Goal: Task Accomplishment & Management: Use online tool/utility

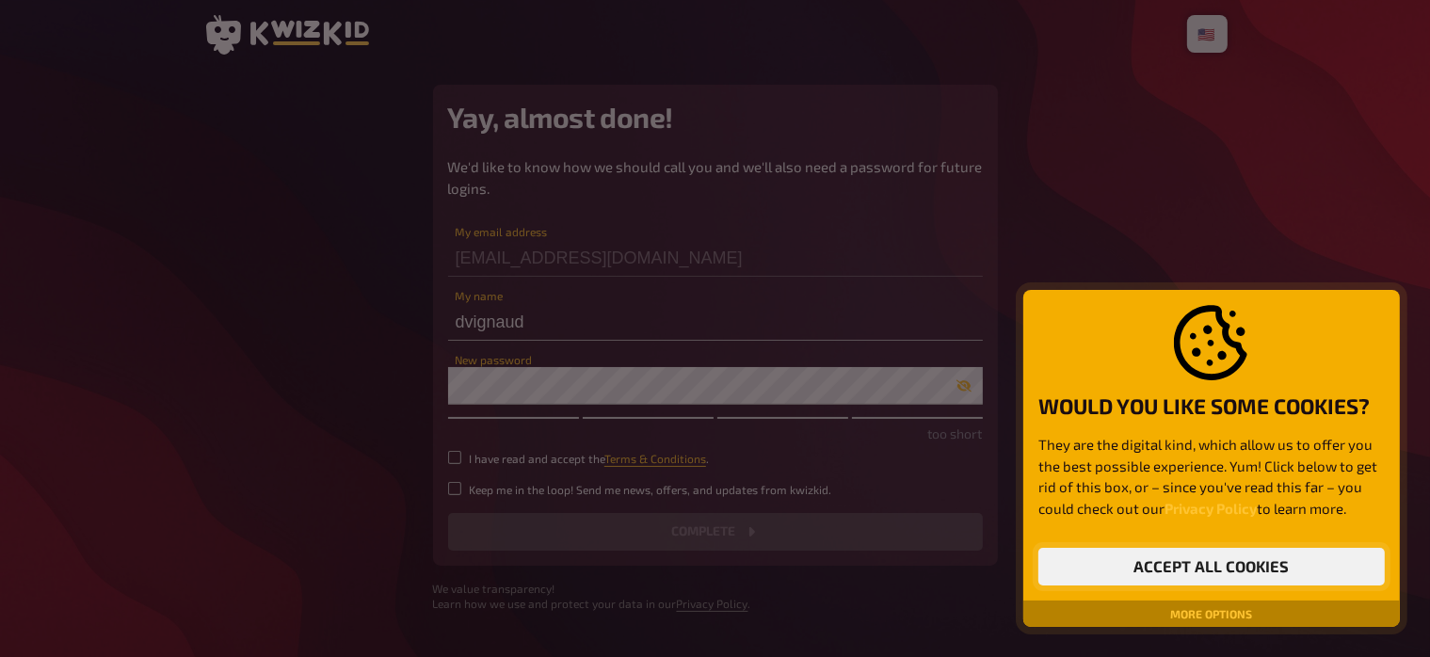
click at [1174, 567] on button "Accept all cookies" at bounding box center [1212, 567] width 347 height 38
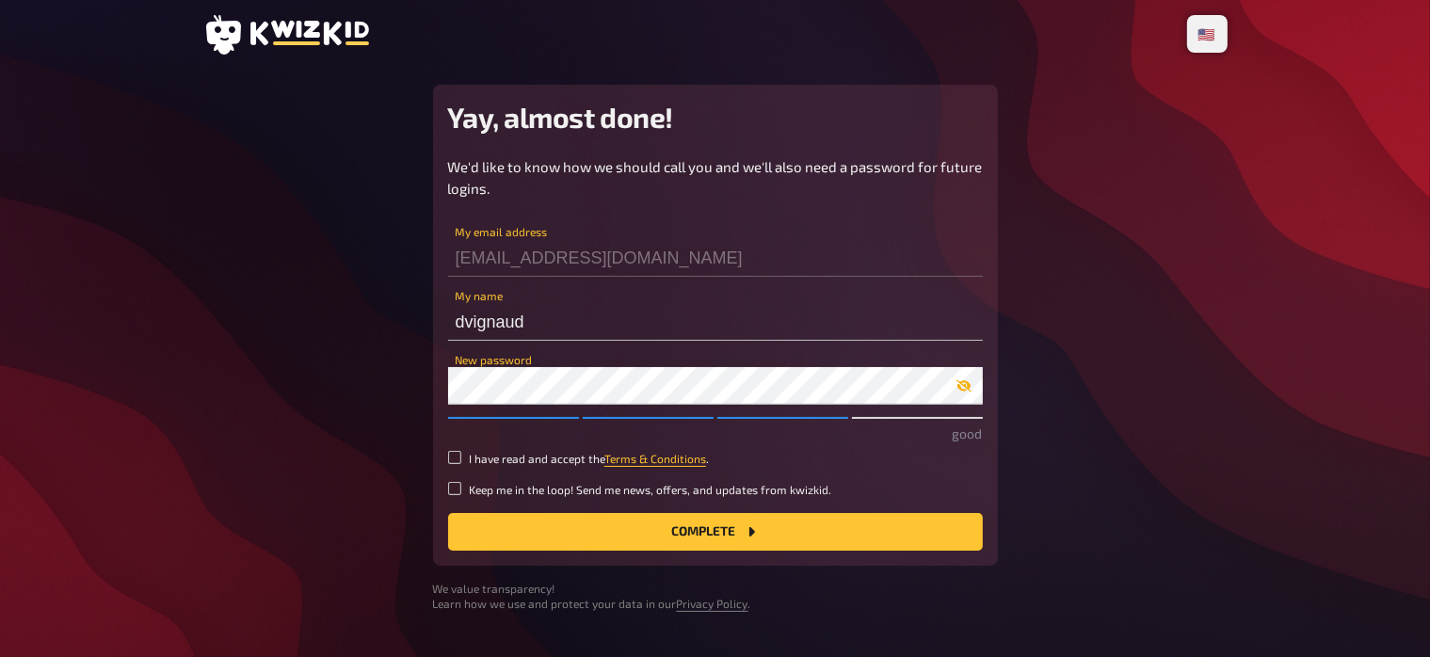
click at [963, 384] on icon "button" at bounding box center [964, 386] width 15 height 15
click at [454, 455] on input "I have read and accept the Terms & Conditions ." at bounding box center [454, 457] width 13 height 13
checkbox input "true"
click at [714, 534] on button "Complete" at bounding box center [715, 532] width 535 height 38
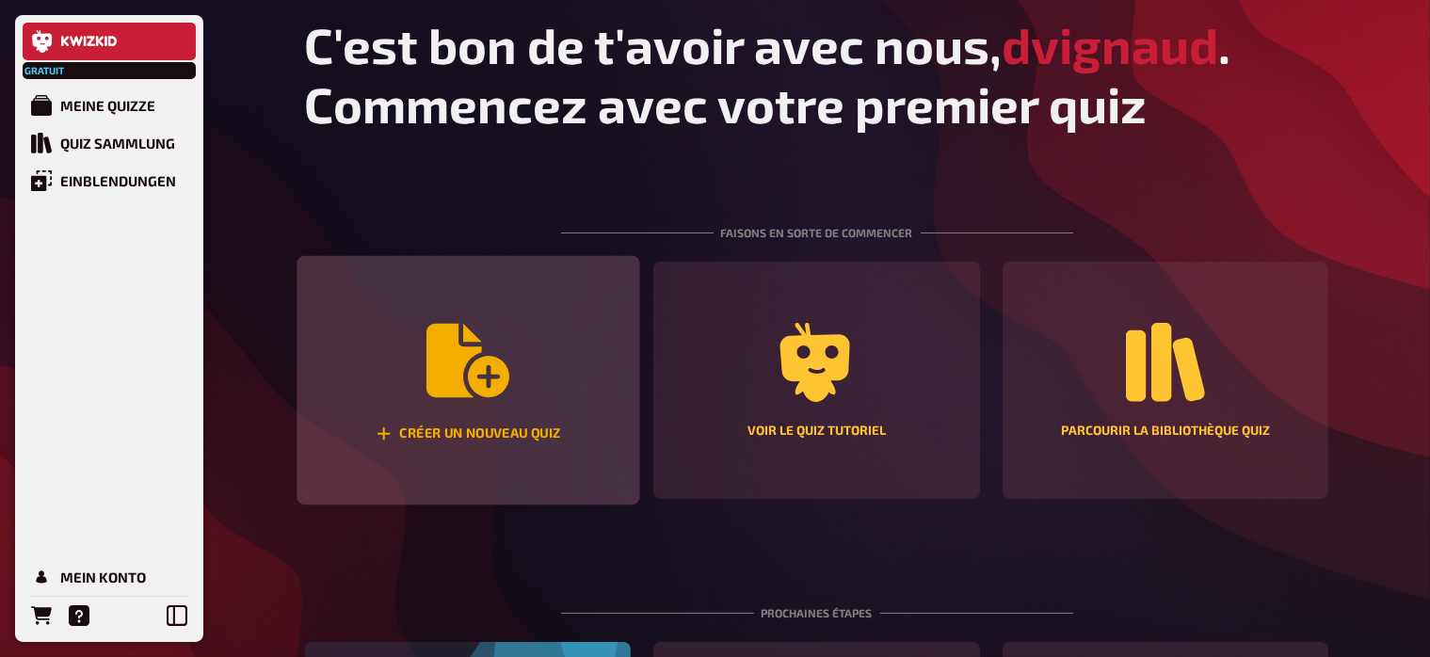
click at [465, 375] on icon "Créer un nouveau quiz" at bounding box center [468, 360] width 83 height 83
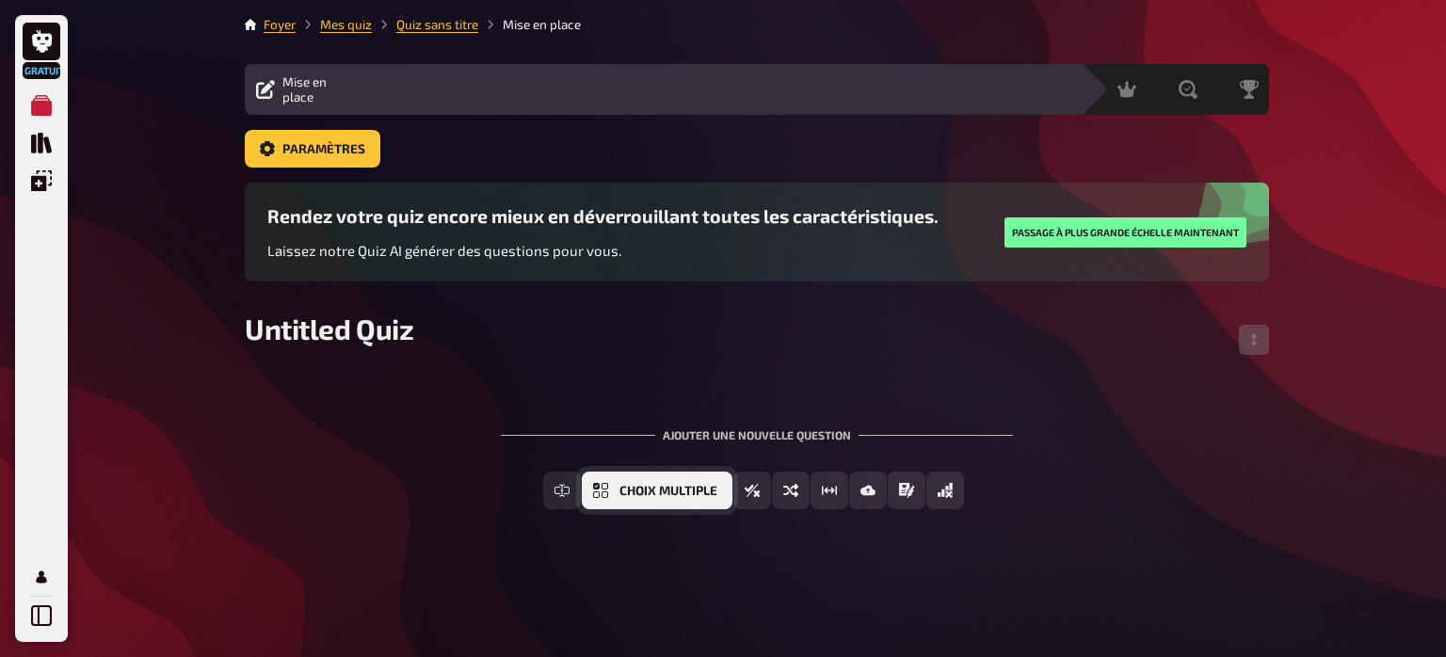
click at [646, 493] on span "Choix multiple" at bounding box center [669, 491] width 98 height 13
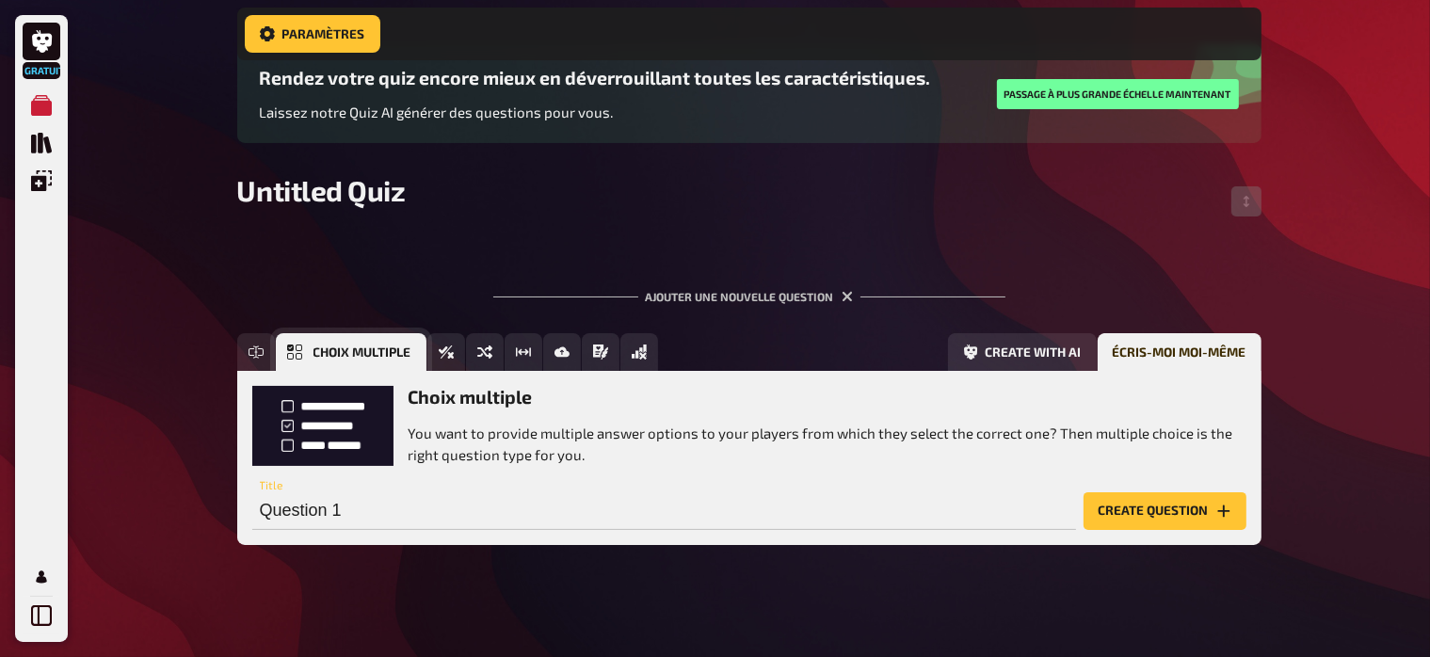
scroll to position [161, 0]
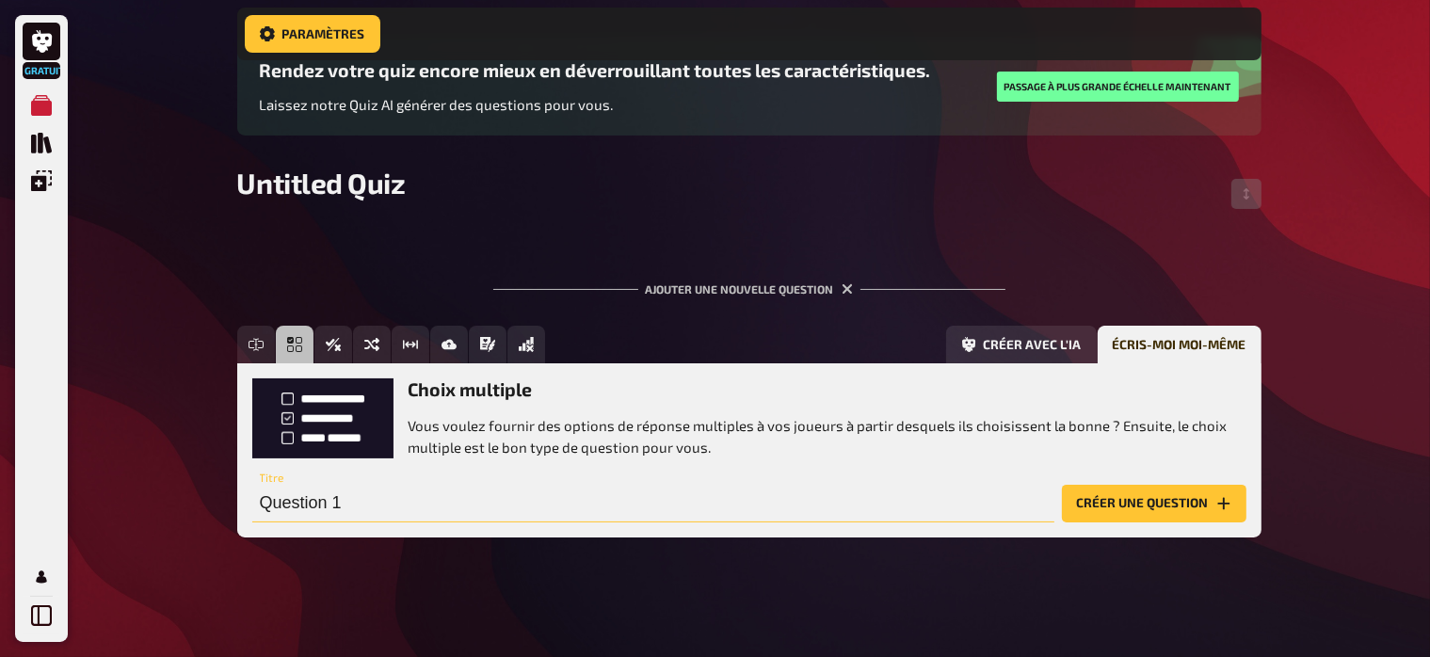
click at [344, 507] on input "Question 1" at bounding box center [653, 504] width 802 height 38
paste input "1. Comment s’appelle le mouvement de l’eau à travers les trois états (liquide, …"
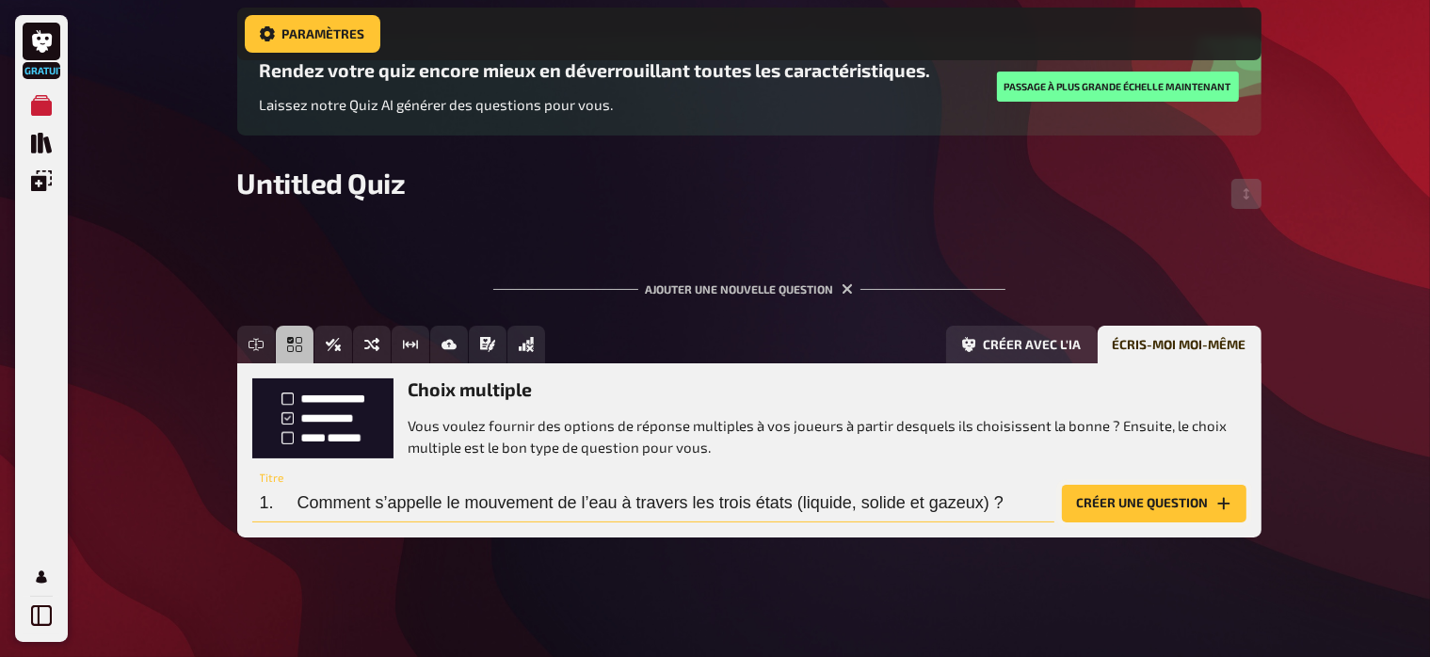
type input "1. Comment s’appelle le mouvement de l’eau à travers les trois états (liquide, …"
click at [1218, 504] on icon "Créer une question" at bounding box center [1224, 503] width 15 height 15
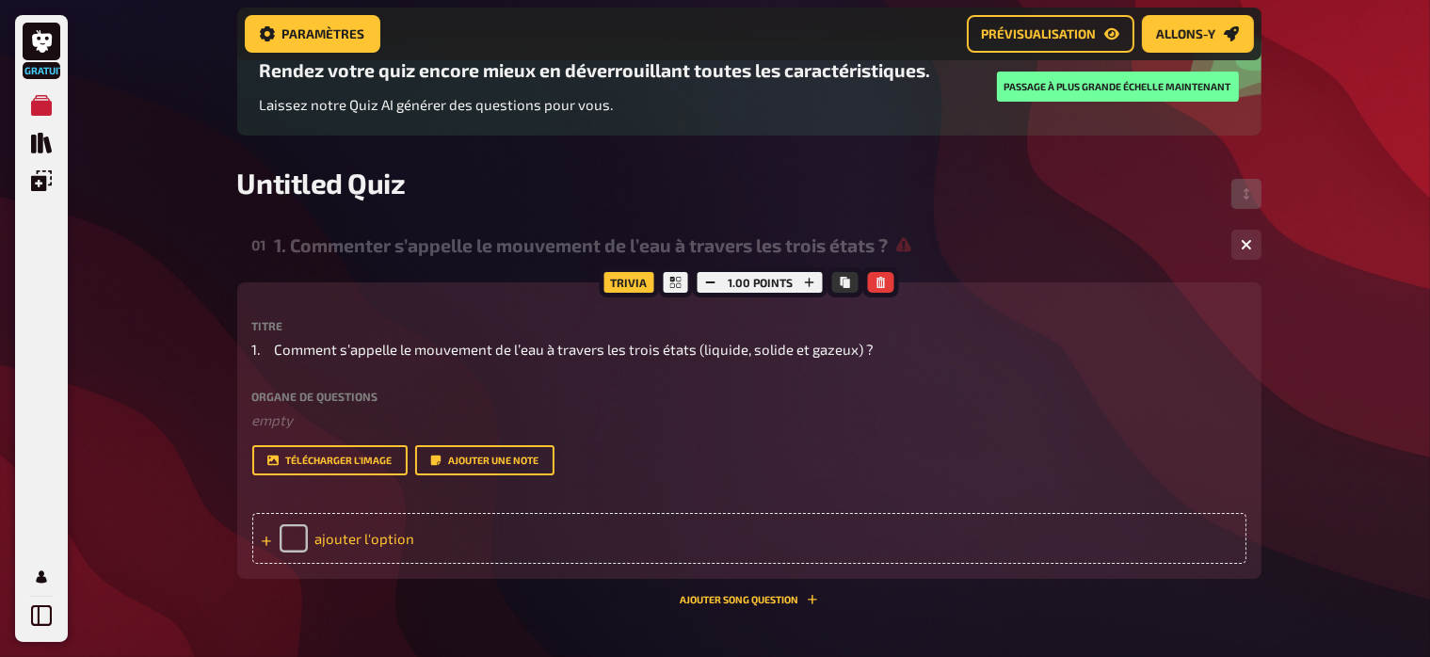
click at [322, 561] on div "ajouter l'option" at bounding box center [749, 538] width 994 height 51
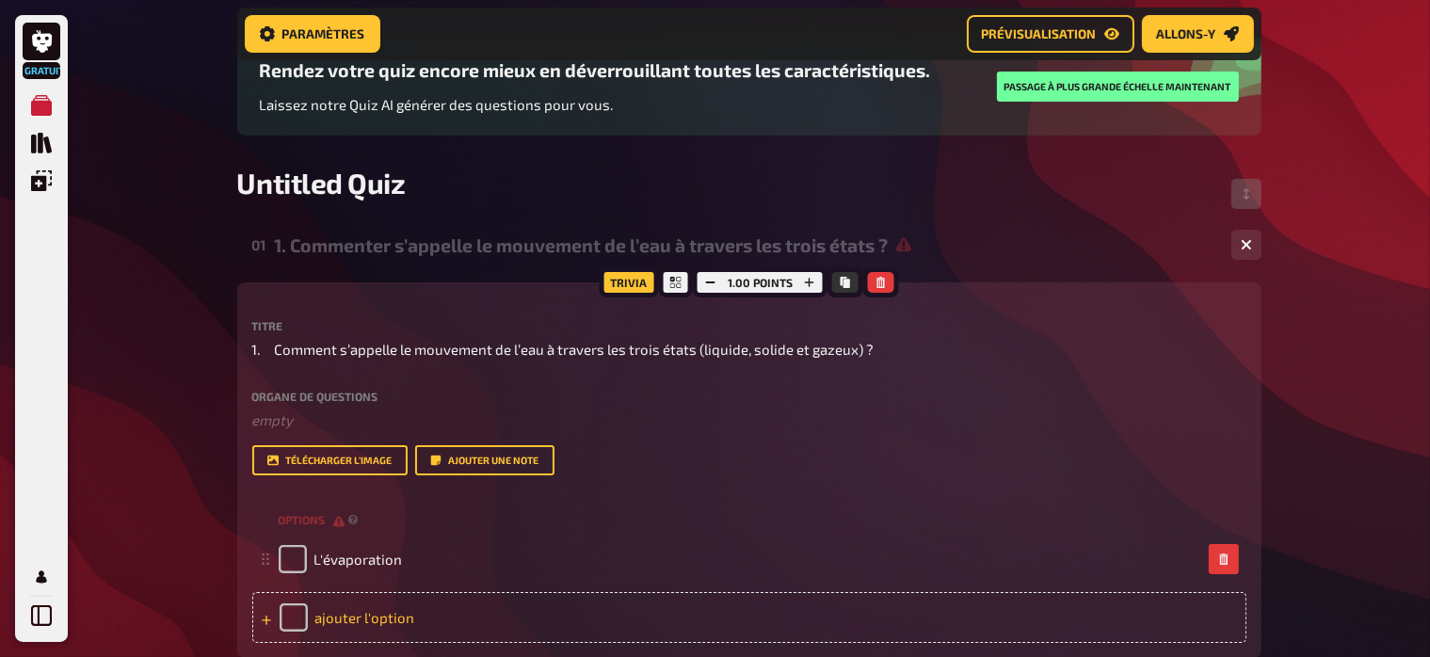
click at [325, 643] on div "ajouter l'option" at bounding box center [749, 617] width 994 height 51
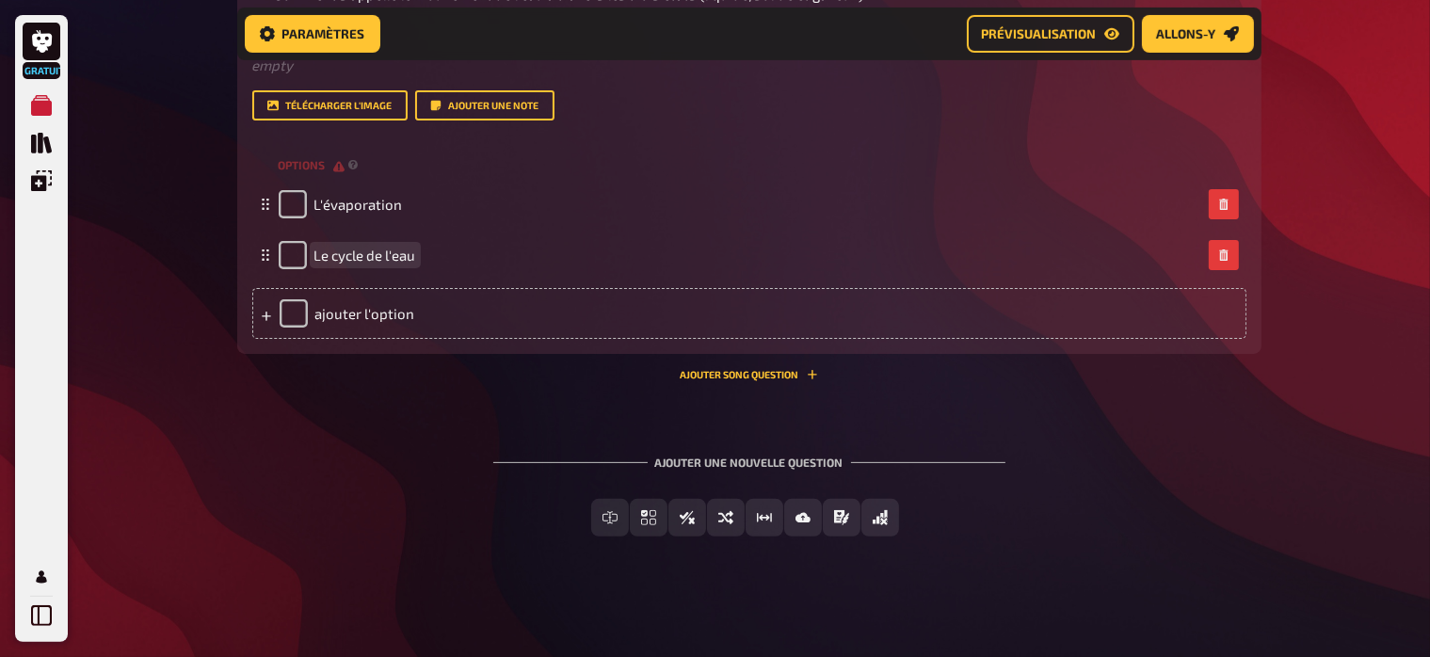
scroll to position [534, 0]
click at [356, 315] on div "ajouter l'option" at bounding box center [749, 313] width 994 height 51
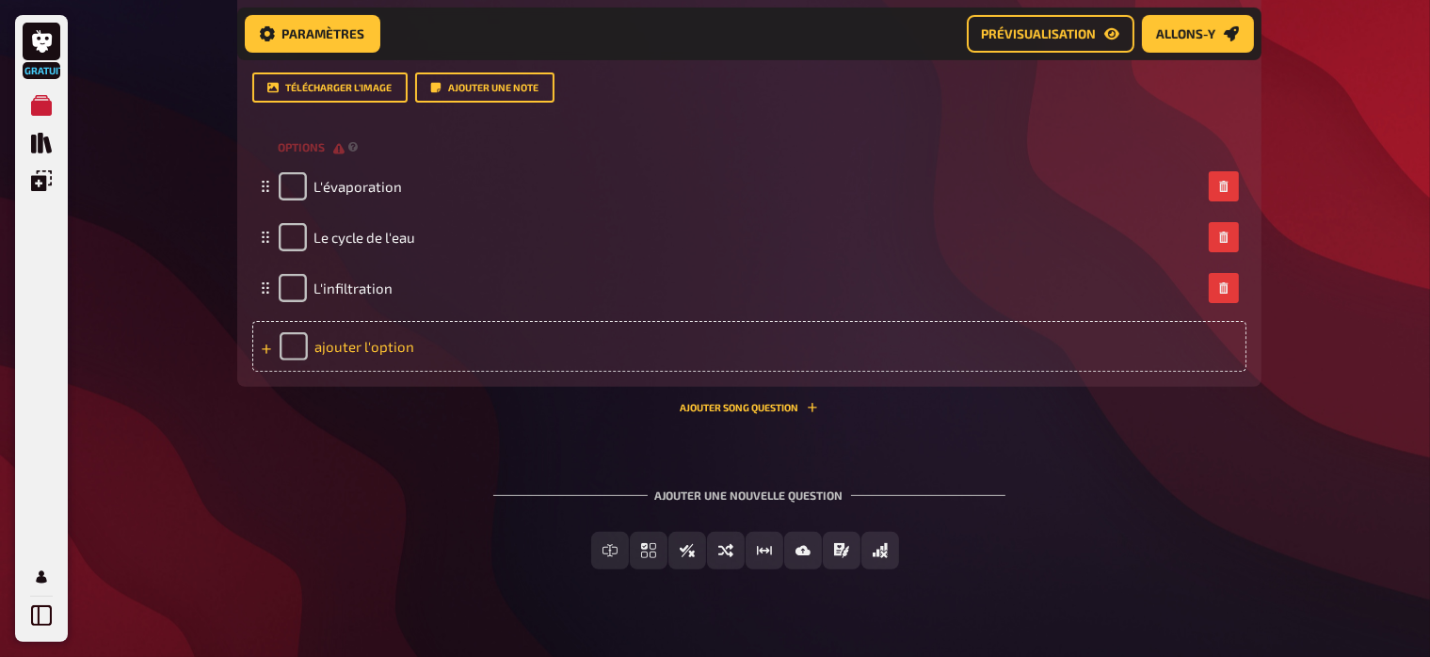
scroll to position [533, 0]
click at [339, 363] on div "ajouter l'option" at bounding box center [749, 347] width 994 height 51
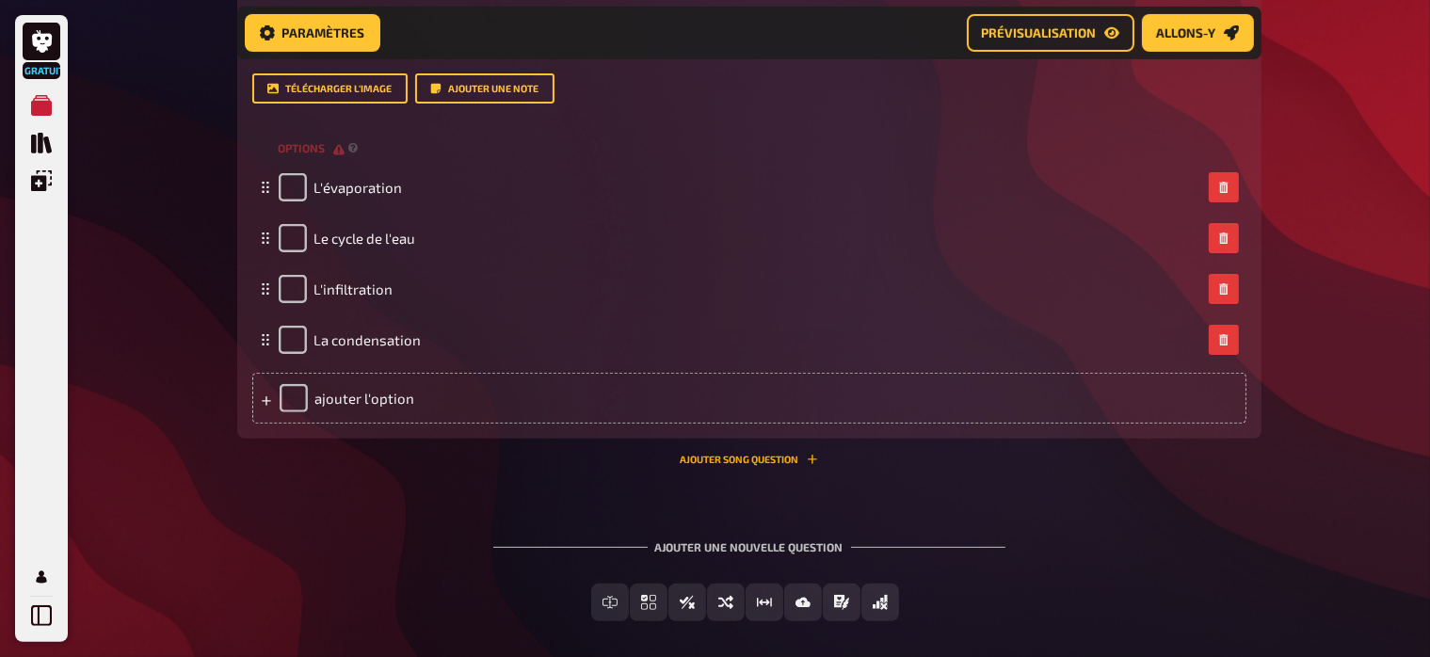
scroll to position [534, 0]
click at [773, 464] on button "Ajouter Song question" at bounding box center [749, 458] width 137 height 11
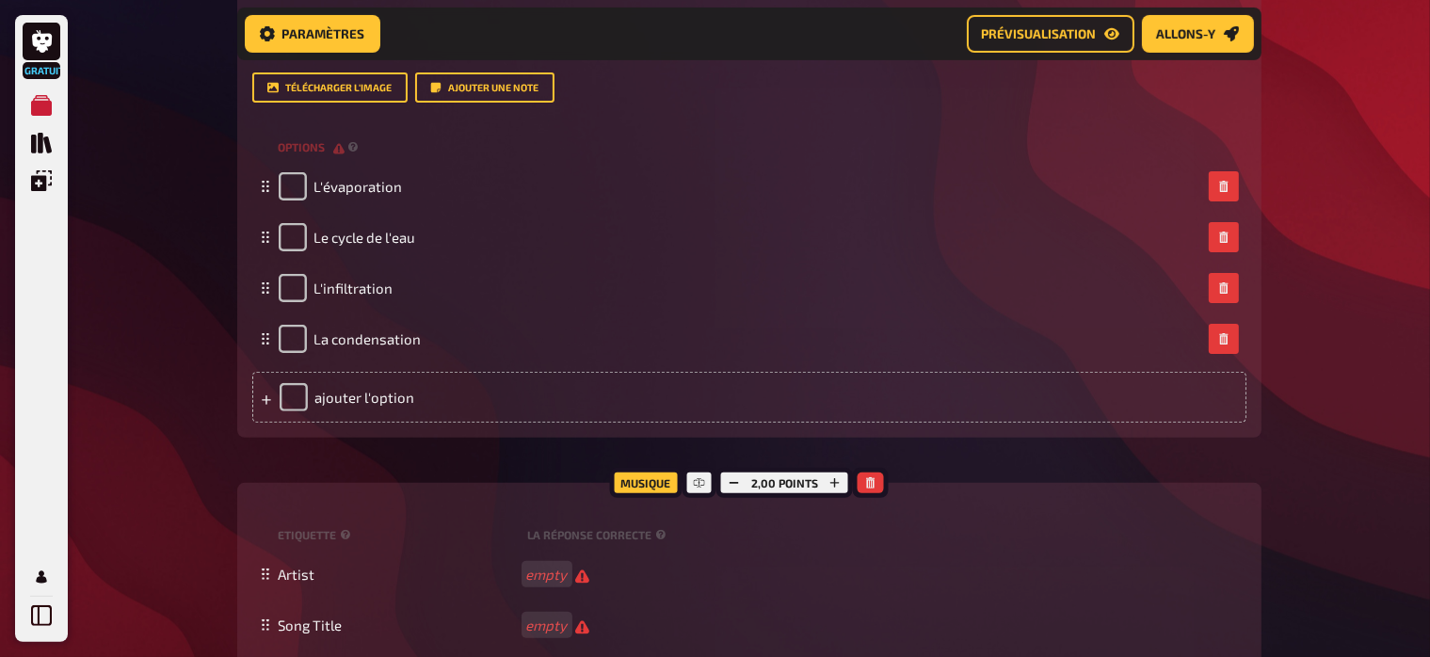
scroll to position [533, 0]
click at [1280, 486] on div "Gratuit Mes quiz Quiz Bibliothèque Superpositions Mon compte Foyer Mes quiz Qui…" at bounding box center [715, 205] width 1430 height 1477
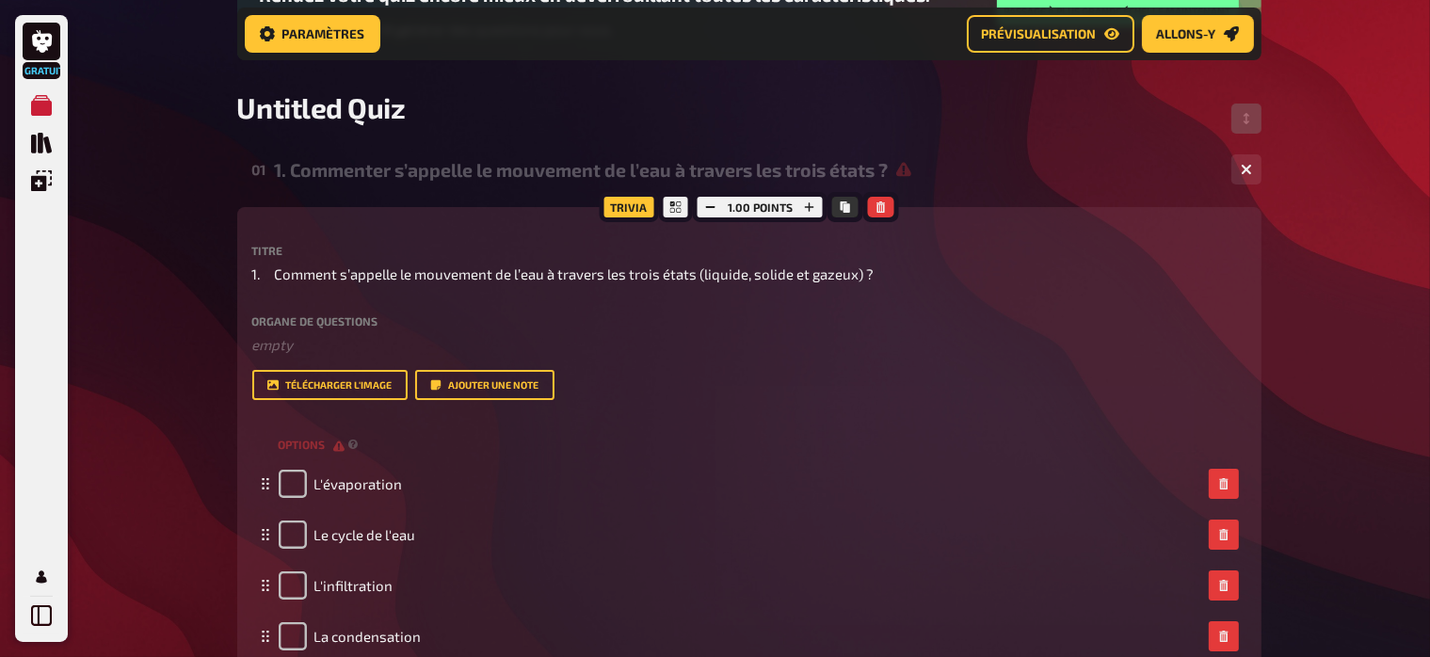
scroll to position [234, 0]
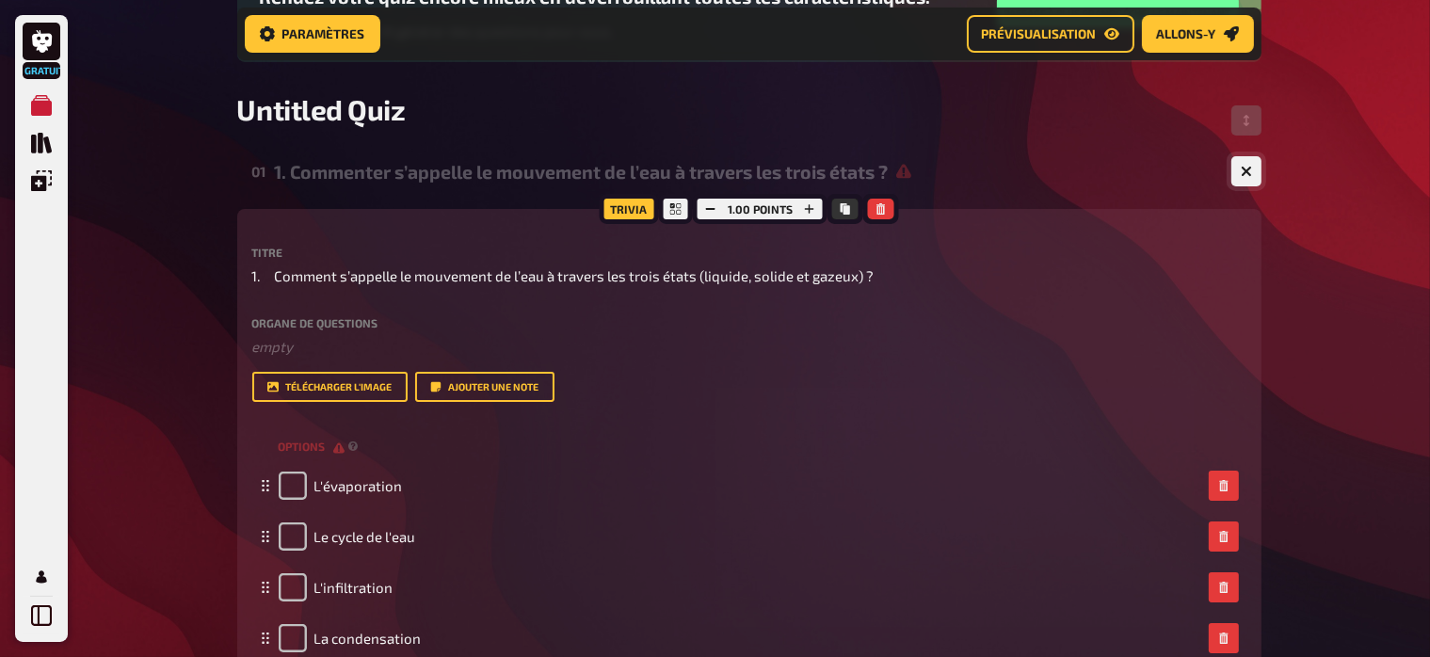
click at [1253, 163] on button "button" at bounding box center [1247, 171] width 30 height 30
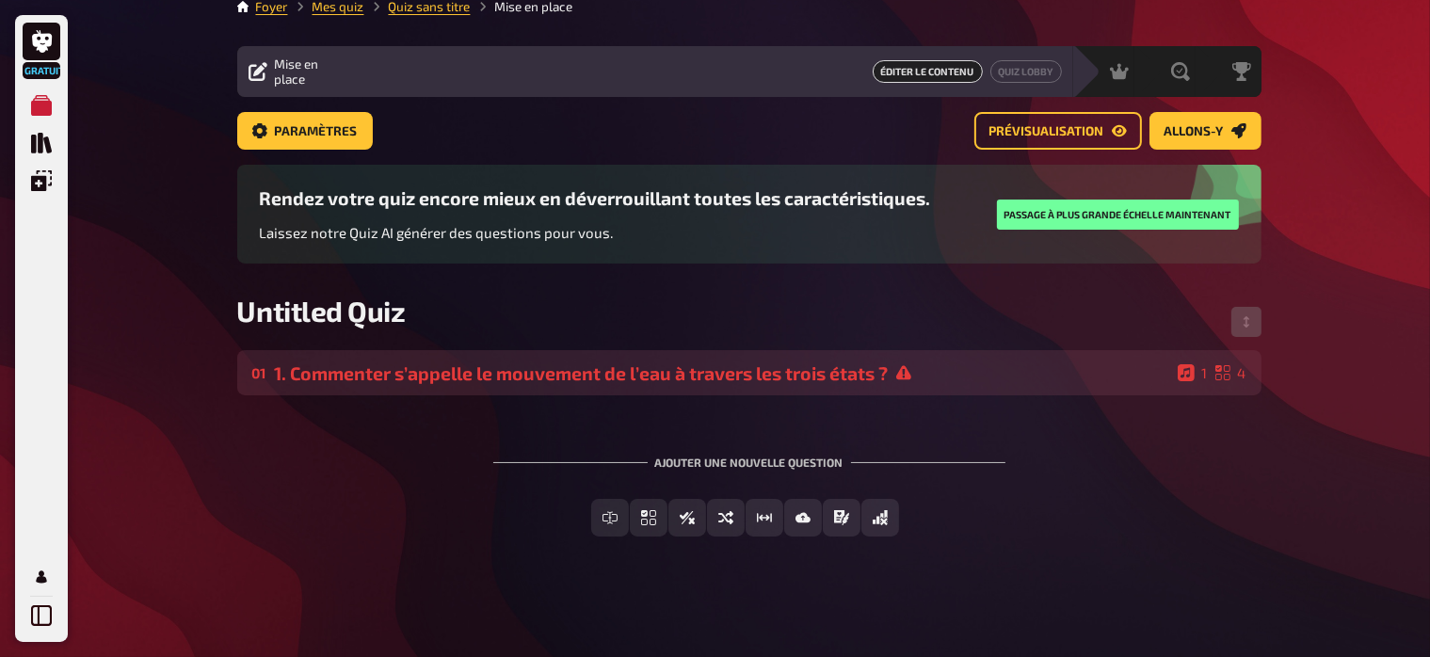
scroll to position [19, 0]
click at [1190, 373] on icon at bounding box center [1186, 372] width 17 height 17
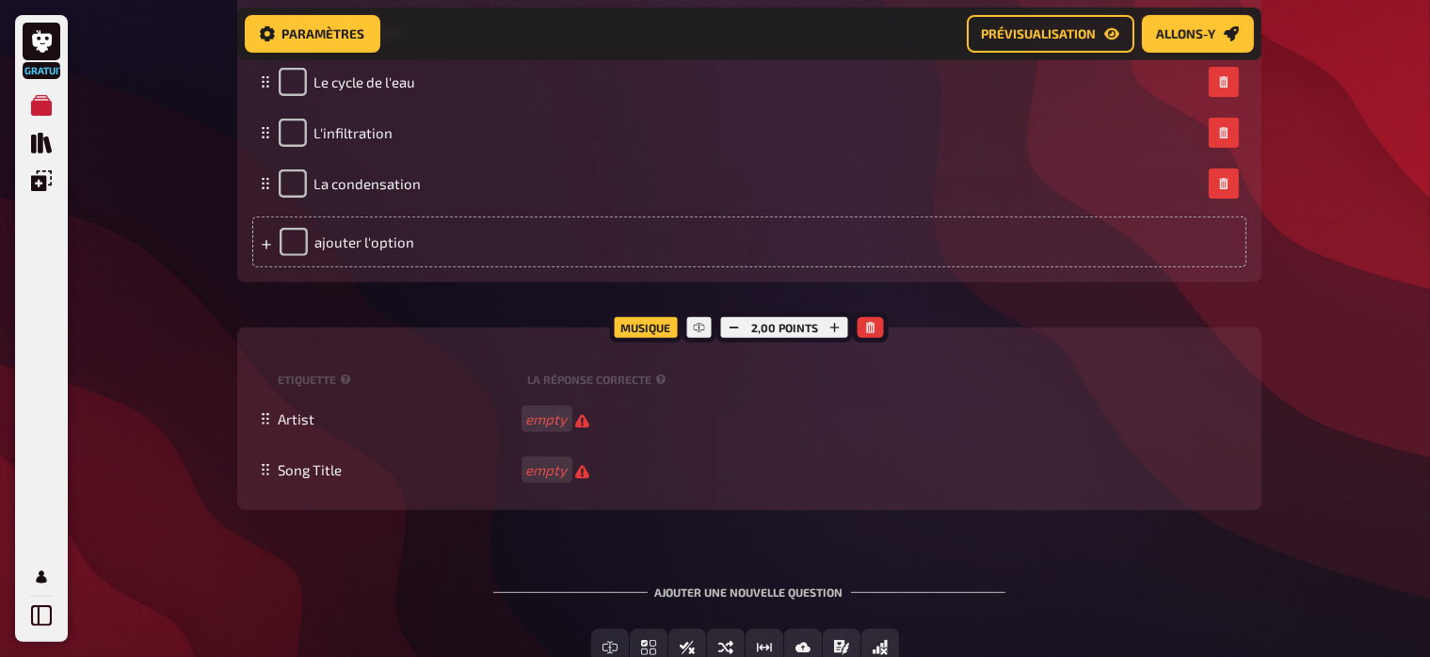
scroll to position [689, 0]
click at [875, 338] on button "button" at bounding box center [871, 327] width 26 height 21
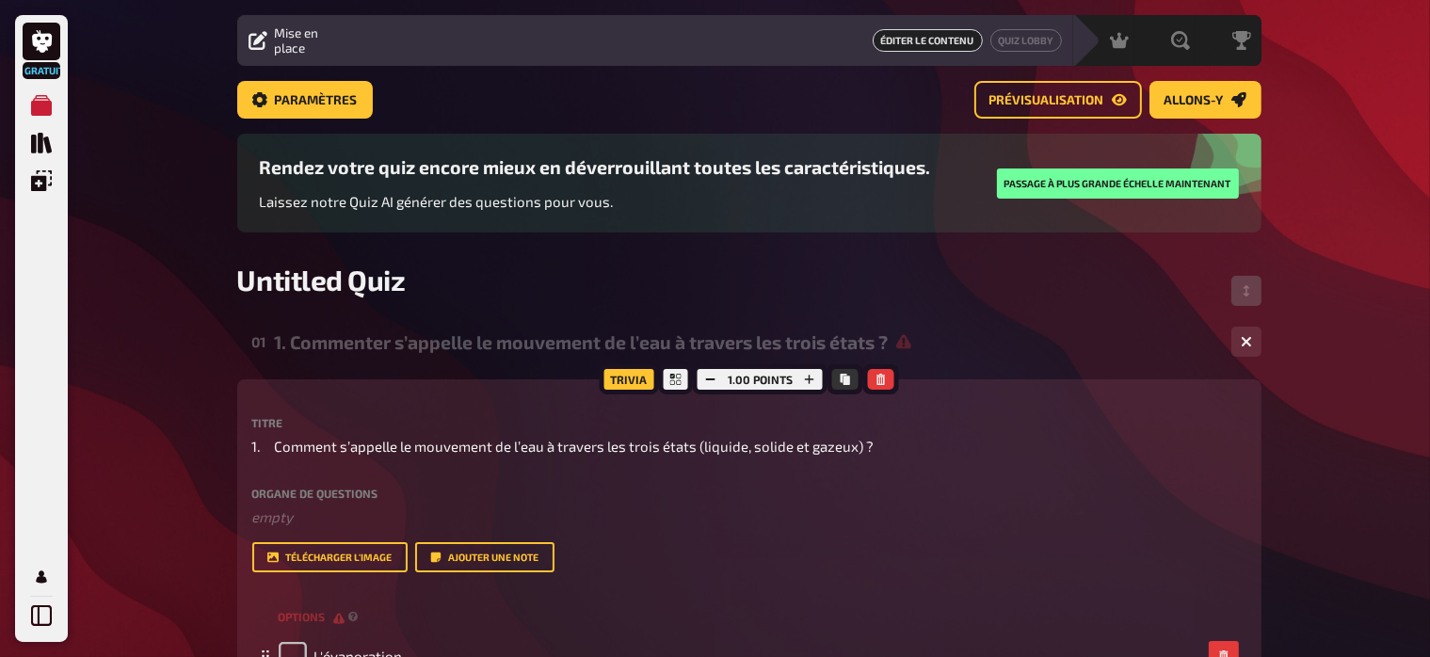
scroll to position [46, 0]
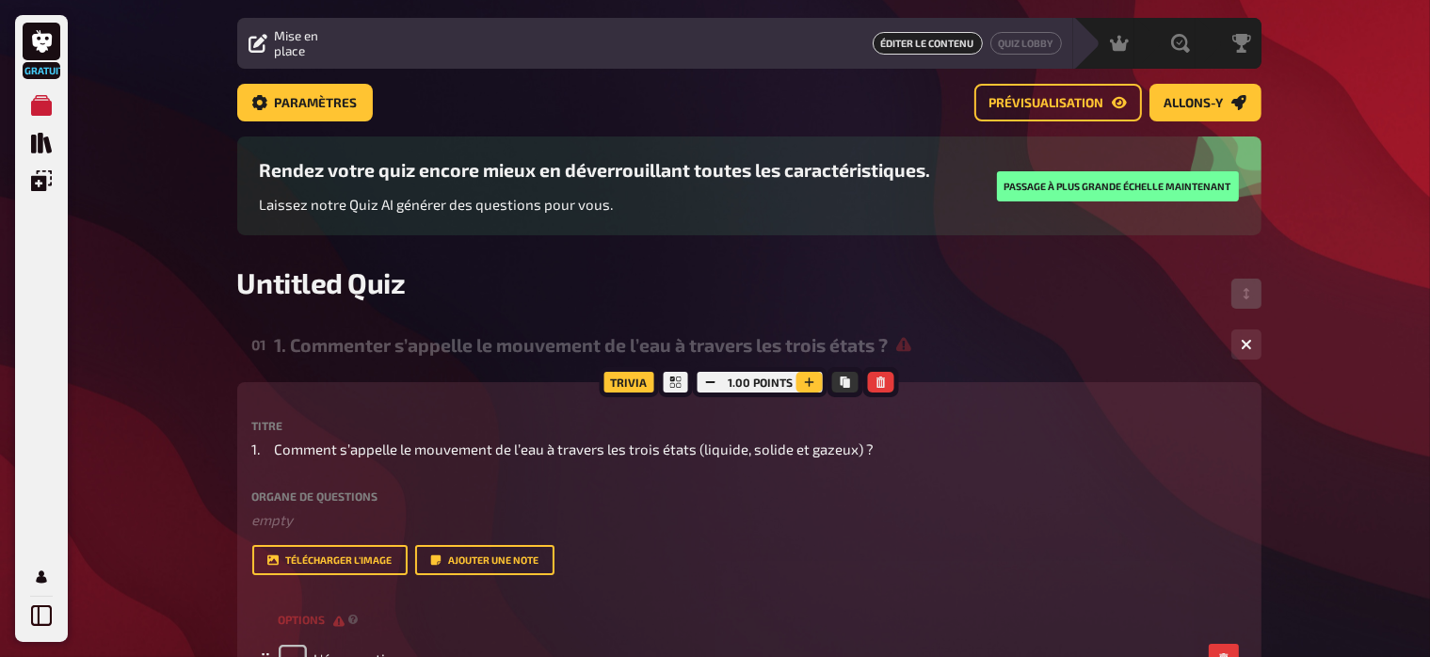
click at [804, 384] on icon "button" at bounding box center [809, 382] width 11 height 11
click at [707, 383] on rect "button" at bounding box center [711, 382] width 9 height 2
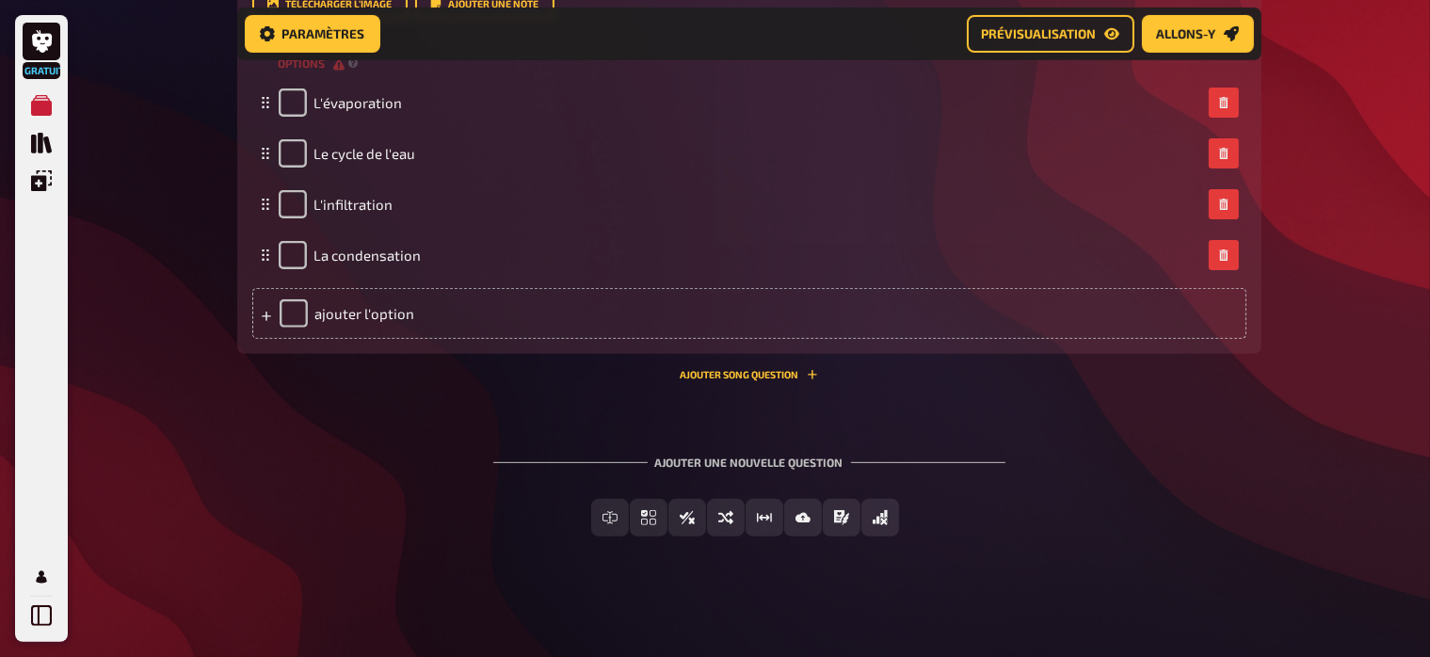
scroll to position [639, 0]
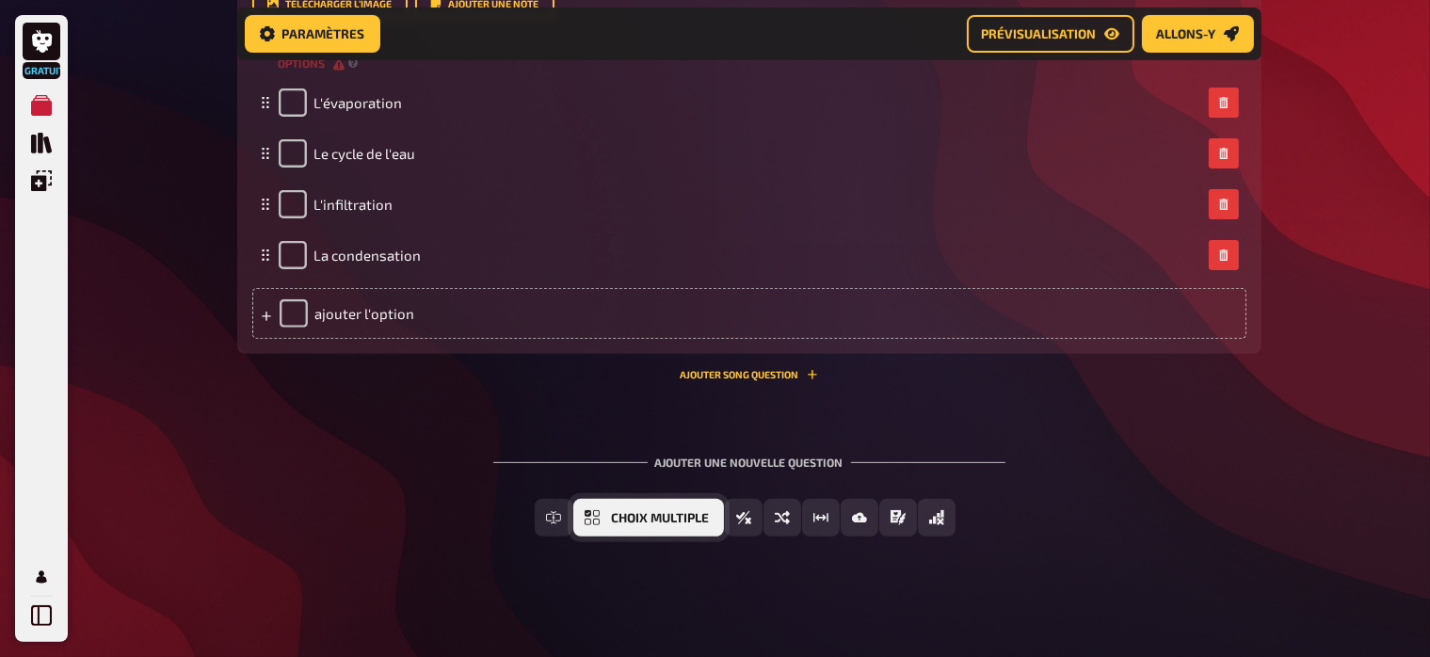
click at [607, 532] on button "Choix multiple" at bounding box center [648, 518] width 151 height 38
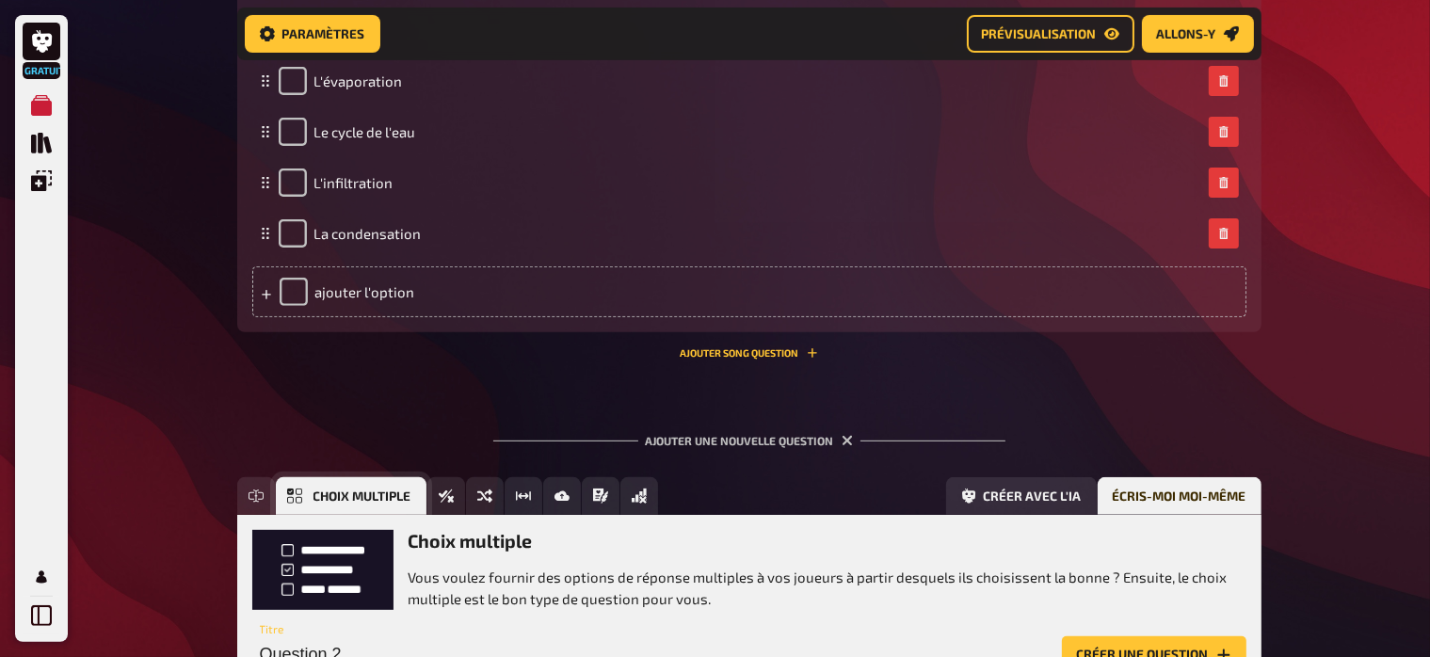
scroll to position [814, 0]
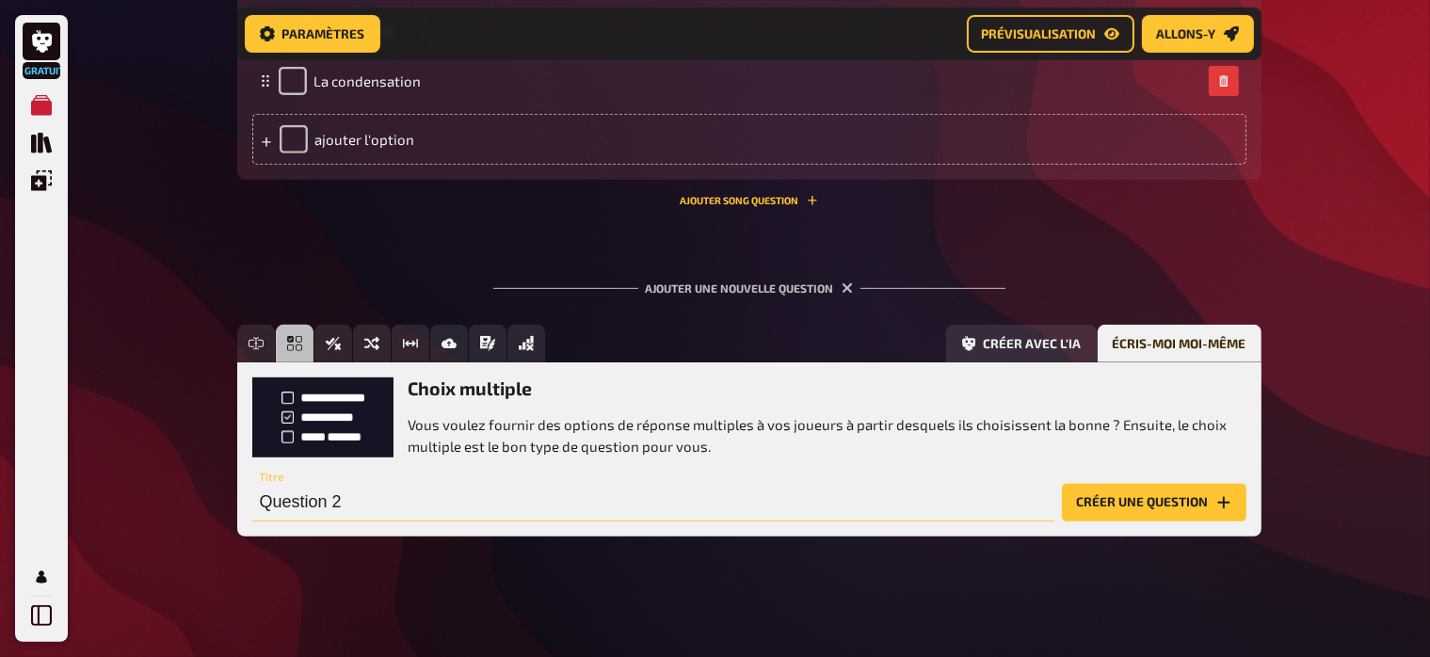
click at [388, 514] on input "Question 2" at bounding box center [653, 503] width 802 height 38
paste input "8. Quel est le plus polluant entre un SMS et un mail ?"
type input "8. Quel est le plus polluant entre un SMS et un mail ?"
click at [1124, 507] on button "Créer une question" at bounding box center [1154, 503] width 185 height 38
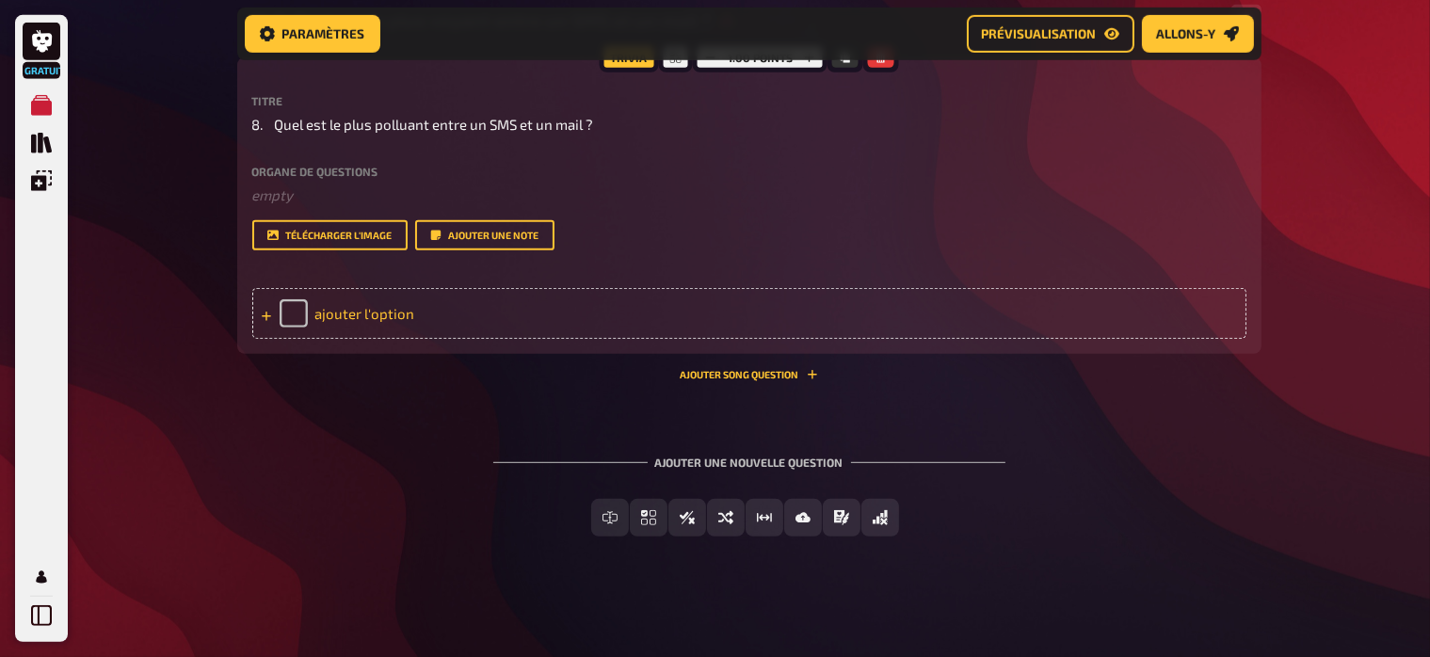
scroll to position [1066, 0]
click at [377, 305] on div "ajouter l'option" at bounding box center [749, 313] width 994 height 51
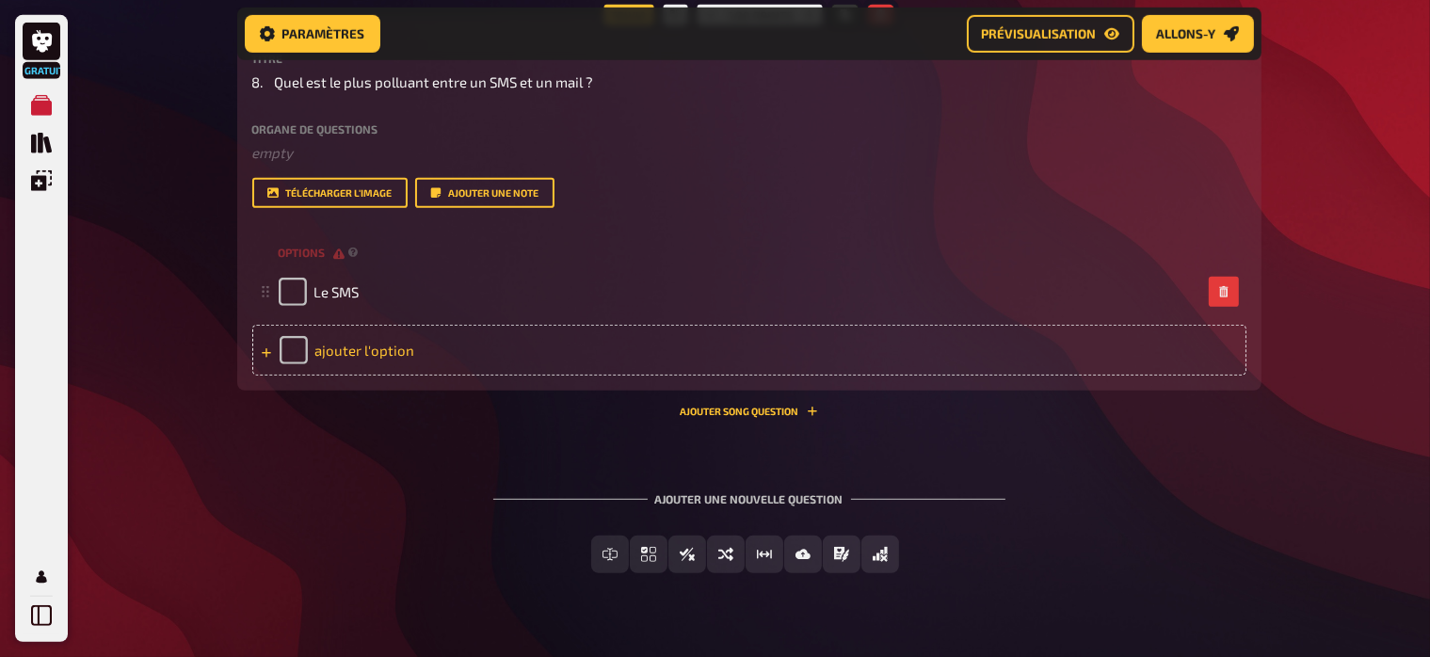
click at [359, 376] on div "ajouter l'option" at bounding box center [749, 350] width 994 height 51
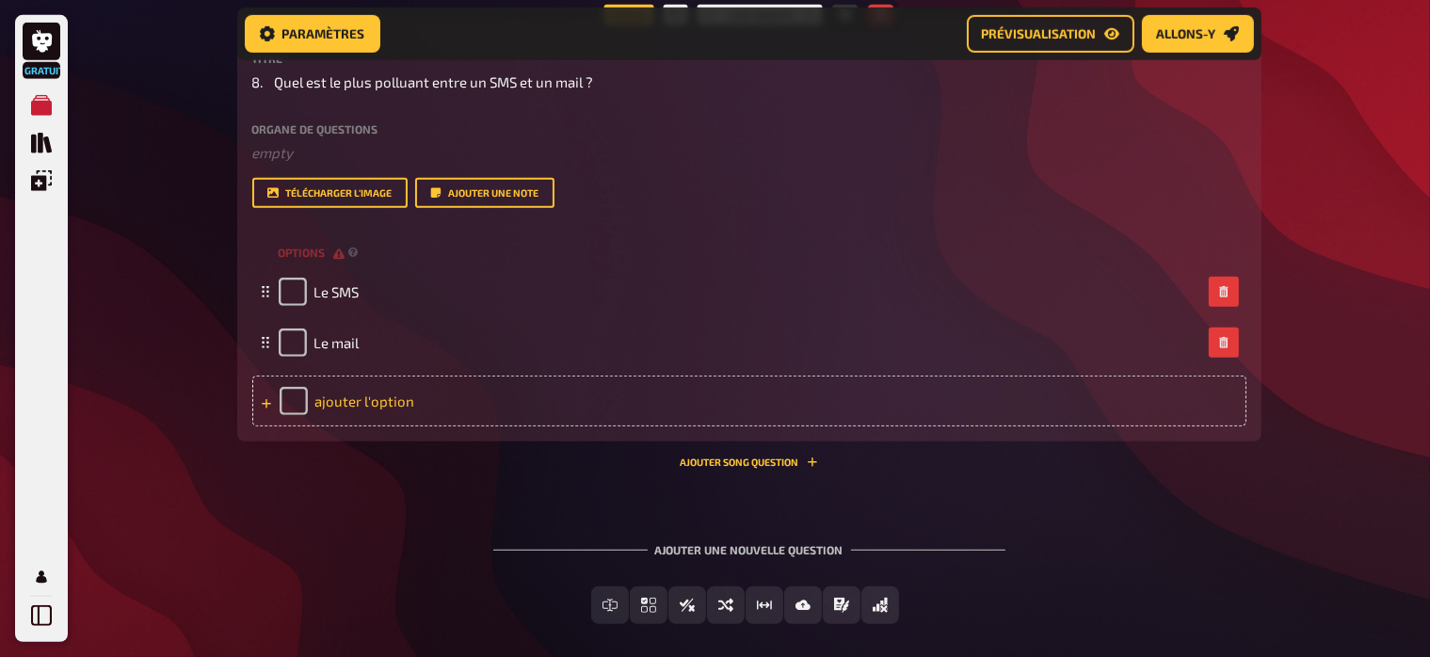
click at [345, 427] on div "ajouter l'option" at bounding box center [749, 401] width 994 height 51
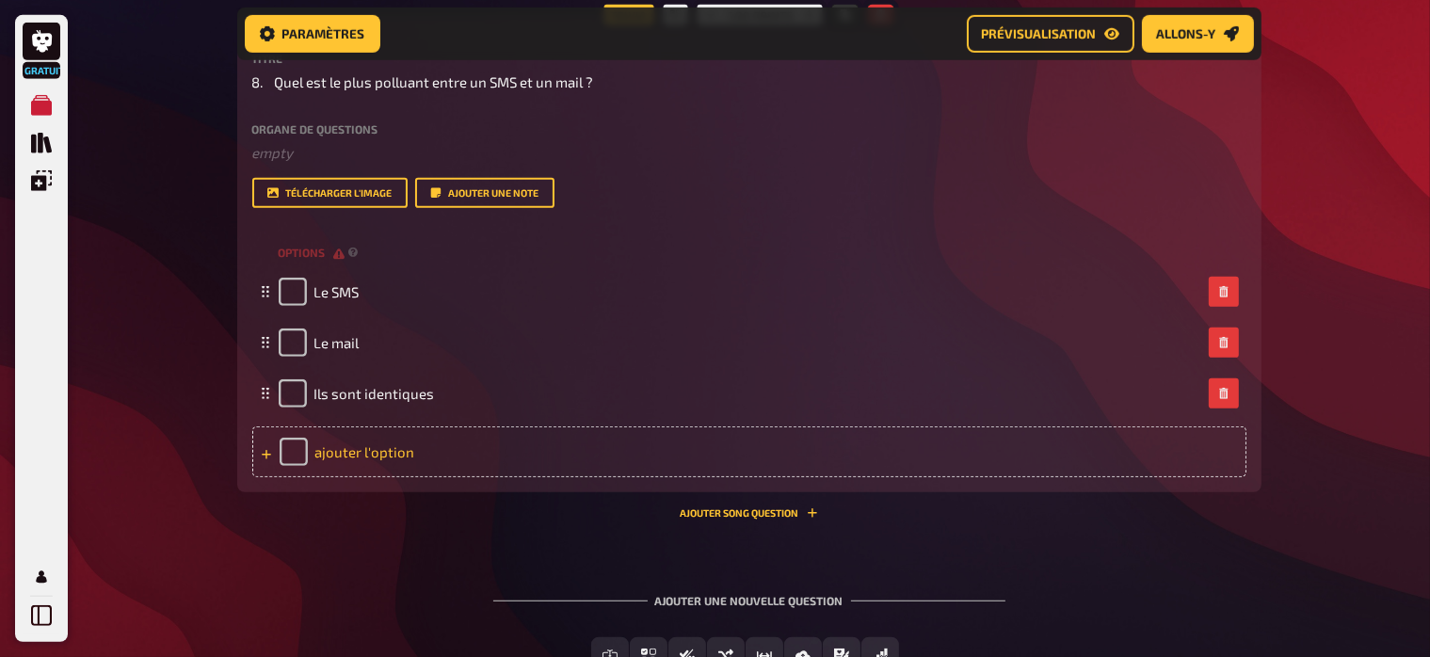
click at [341, 477] on div "ajouter l'option" at bounding box center [749, 452] width 994 height 51
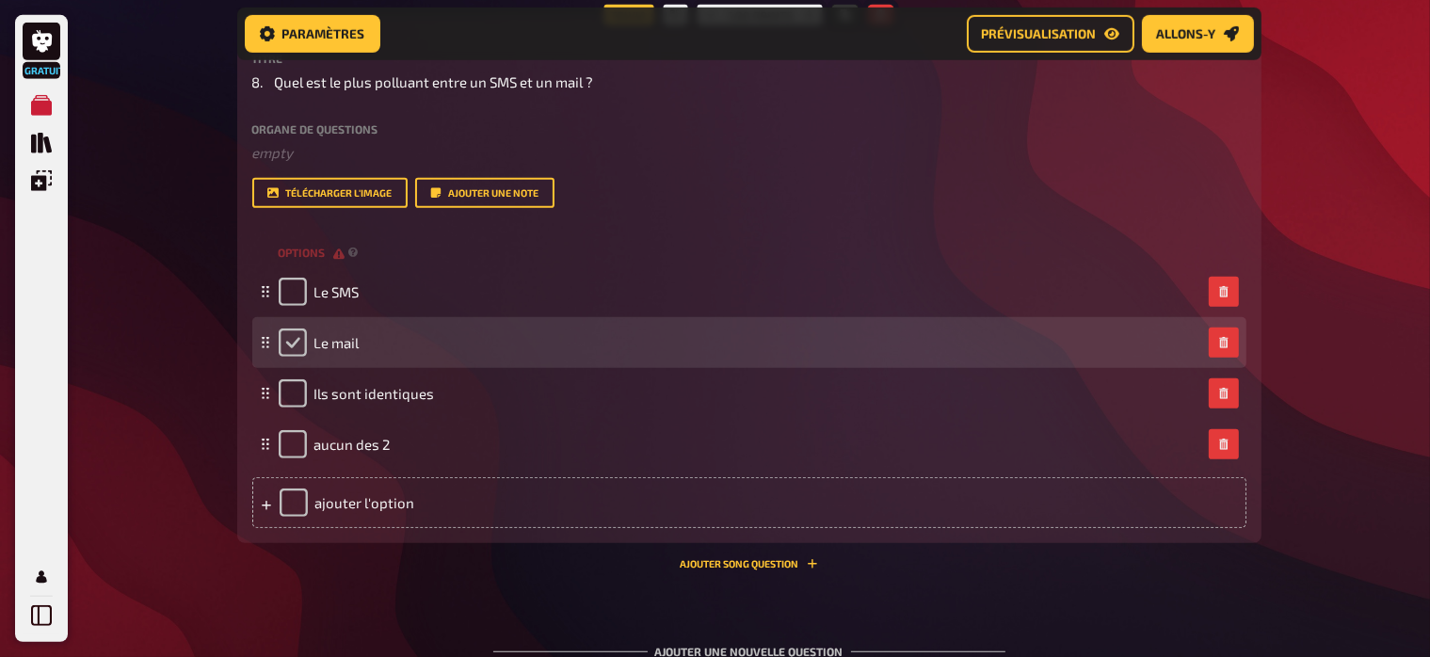
click at [294, 357] on input "checkbox" at bounding box center [293, 343] width 28 height 28
checkbox input "true"
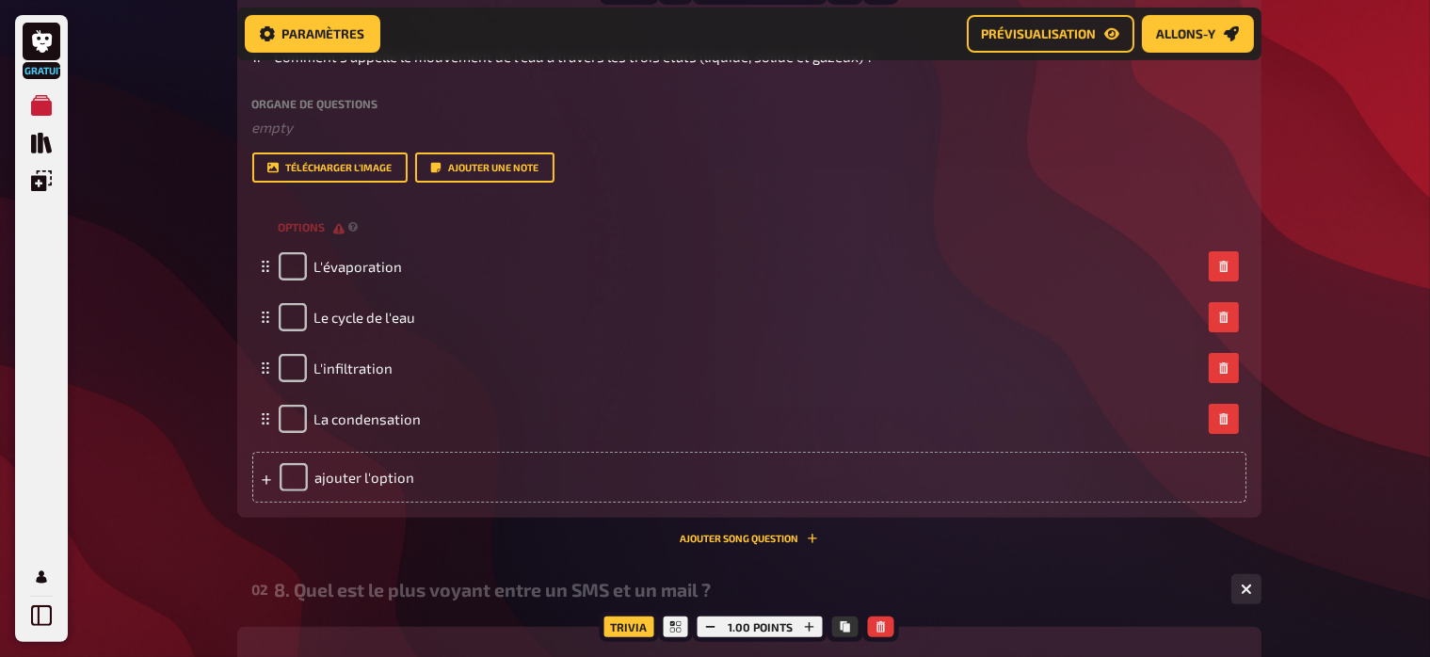
scroll to position [452, 0]
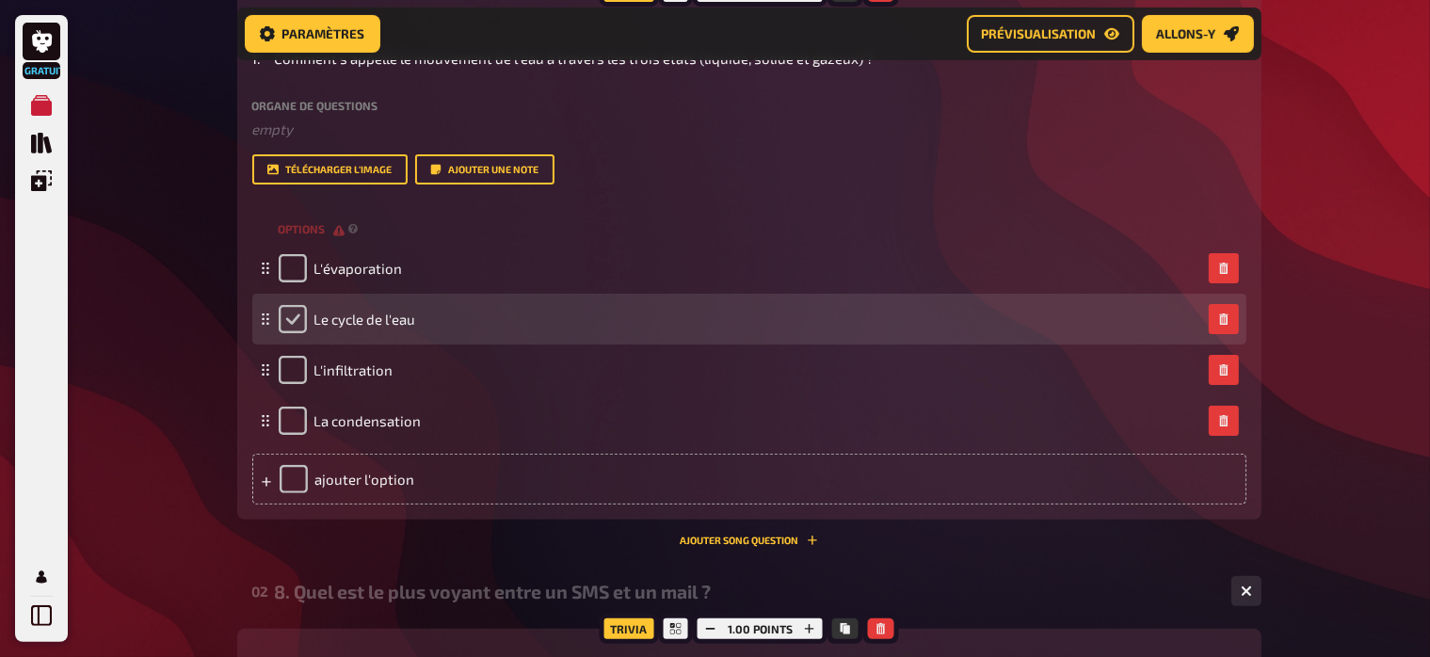
click at [301, 333] on input "checkbox" at bounding box center [293, 319] width 28 height 28
checkbox input "true"
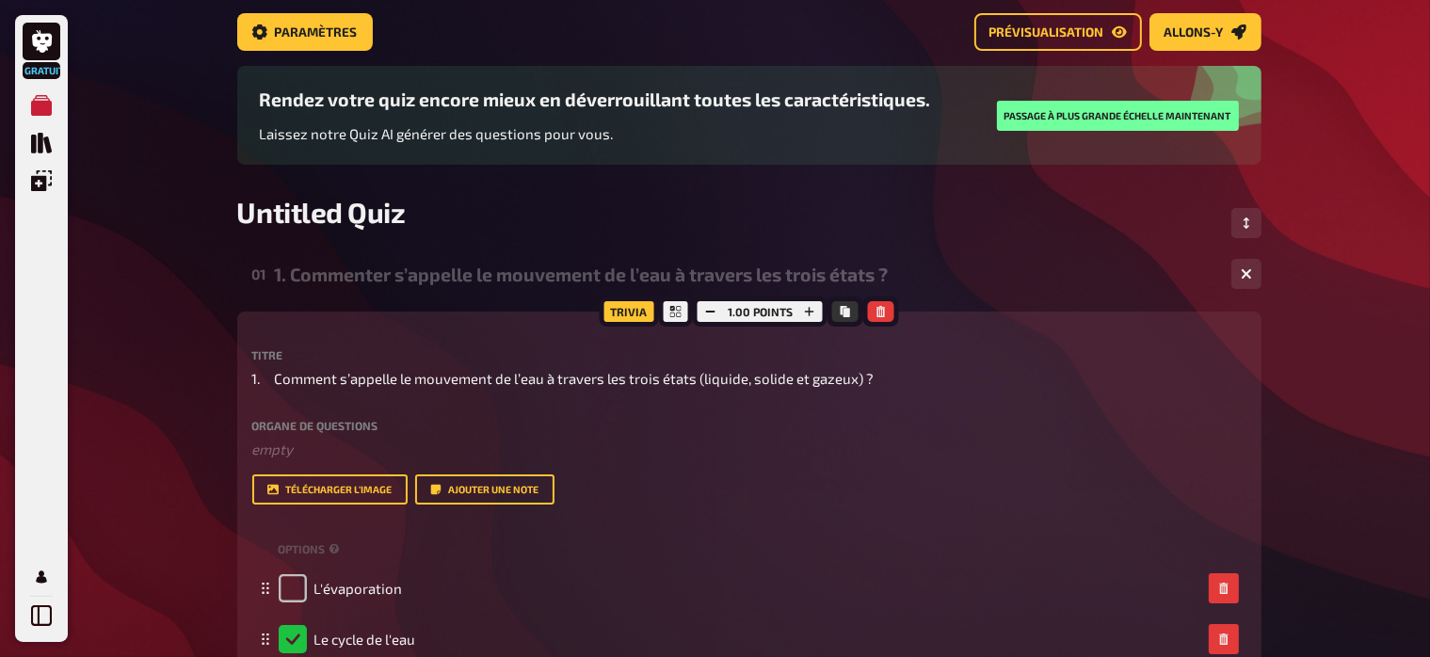
scroll to position [0, 0]
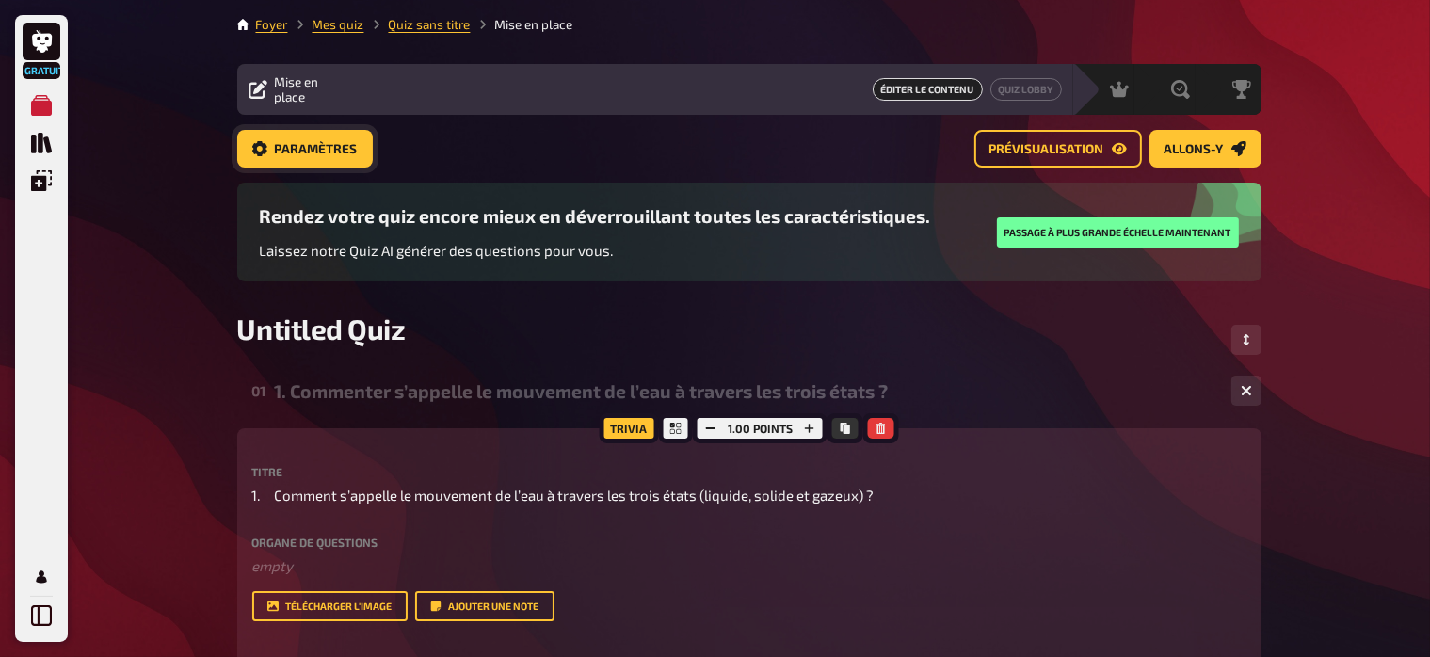
click at [341, 152] on span "Paramètres" at bounding box center [316, 149] width 83 height 13
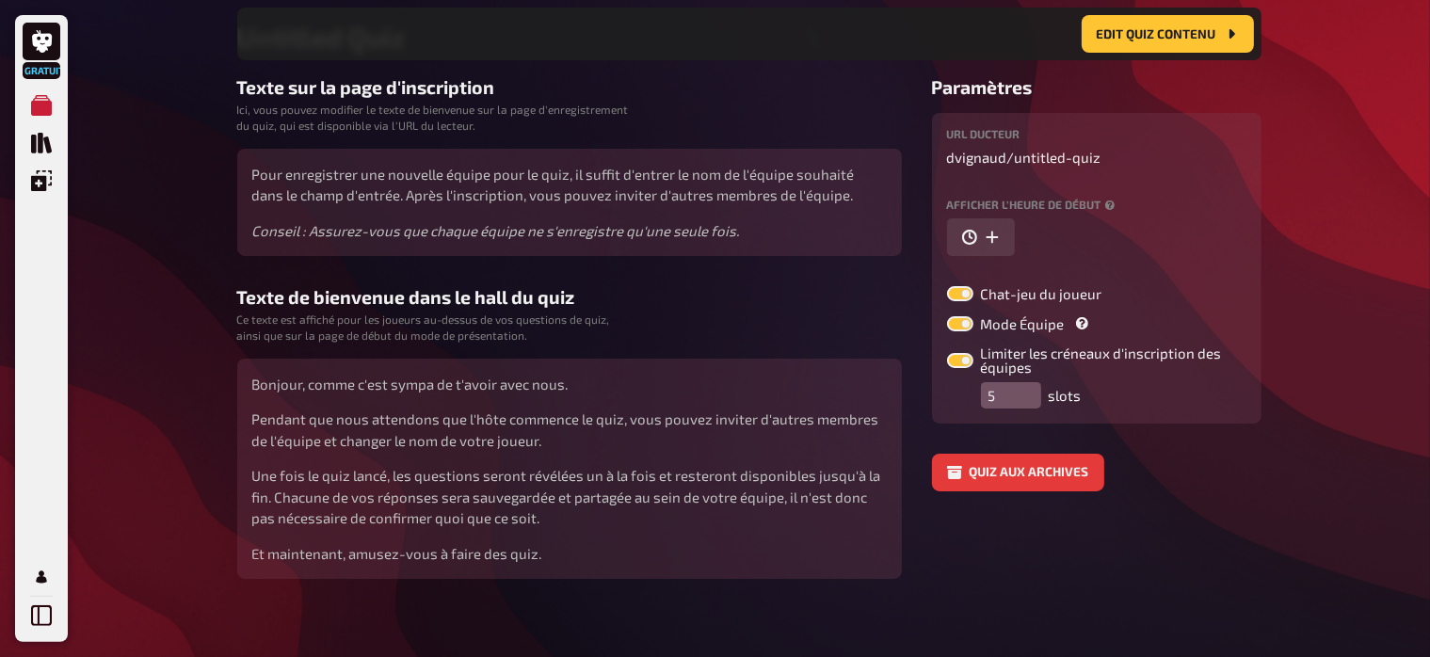
scroll to position [320, 0]
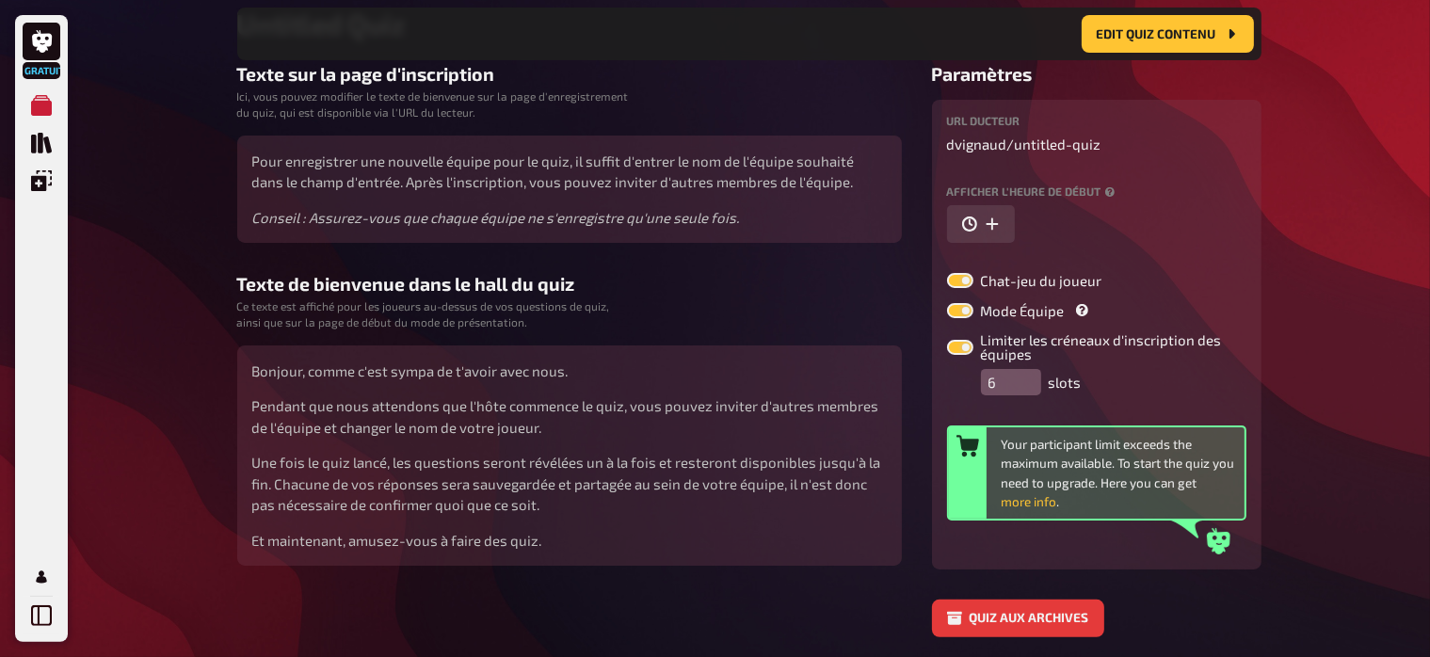
click at [1030, 377] on input "6" at bounding box center [1011, 382] width 60 height 26
click at [1030, 377] on input "7" at bounding box center [1011, 382] width 60 height 26
click at [1030, 377] on input "8" at bounding box center [1011, 382] width 60 height 26
click at [1029, 375] on input "9" at bounding box center [1011, 382] width 60 height 26
click at [1026, 386] on input "8" at bounding box center [1011, 382] width 60 height 26
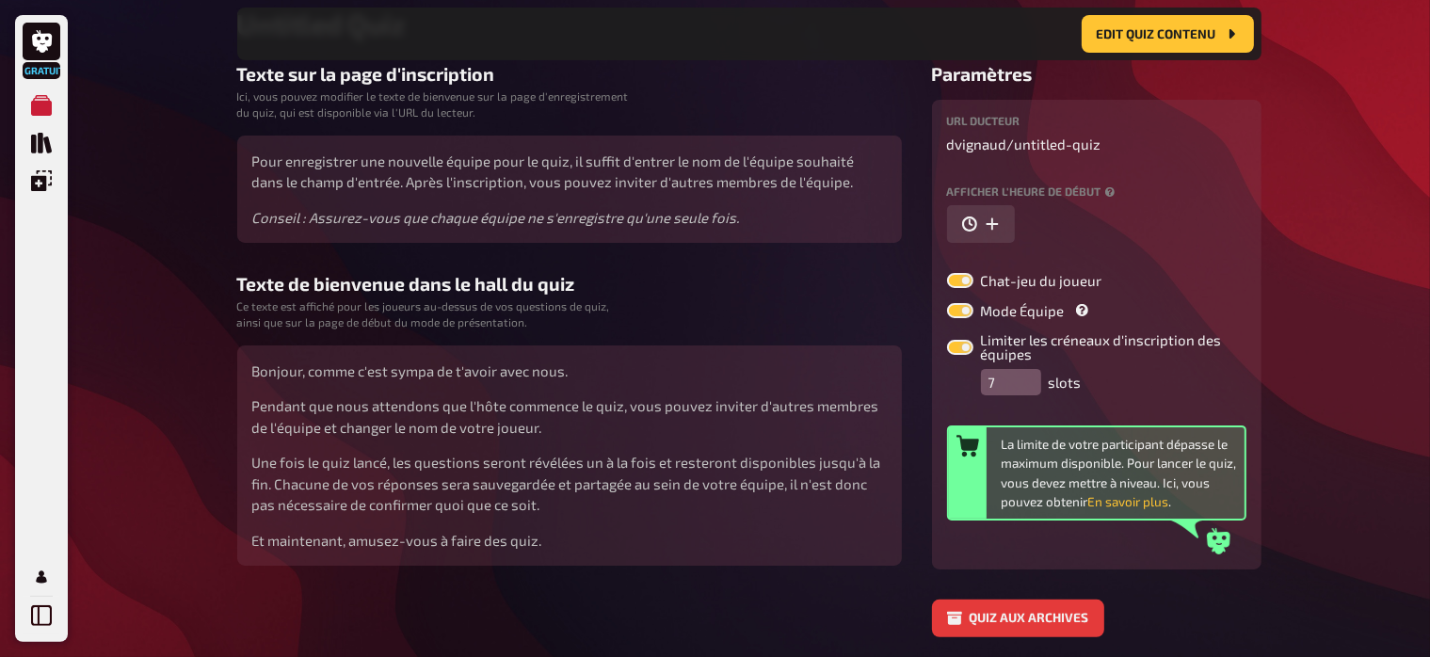
click at [1026, 386] on input "7" at bounding box center [1011, 382] width 60 height 26
click at [1026, 386] on input "6" at bounding box center [1011, 382] width 60 height 26
type input "5"
click at [1026, 382] on input "5" at bounding box center [1011, 382] width 60 height 26
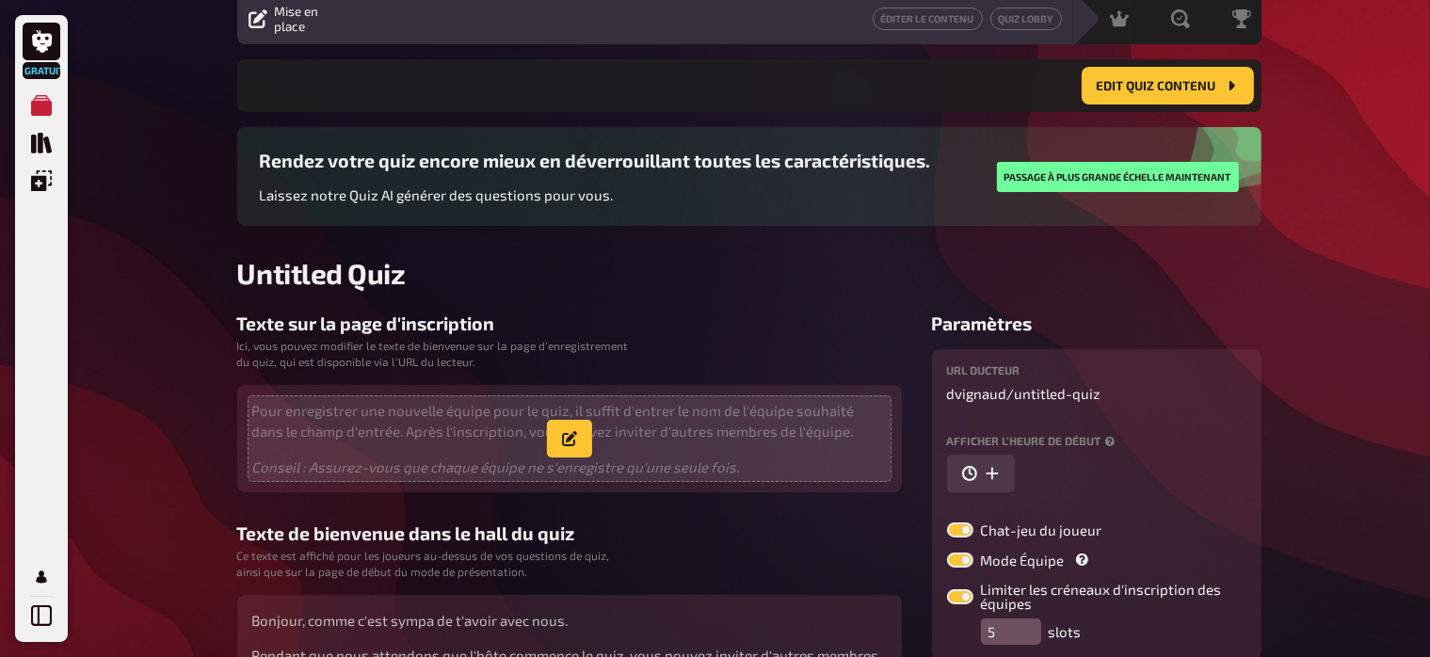
scroll to position [0, 0]
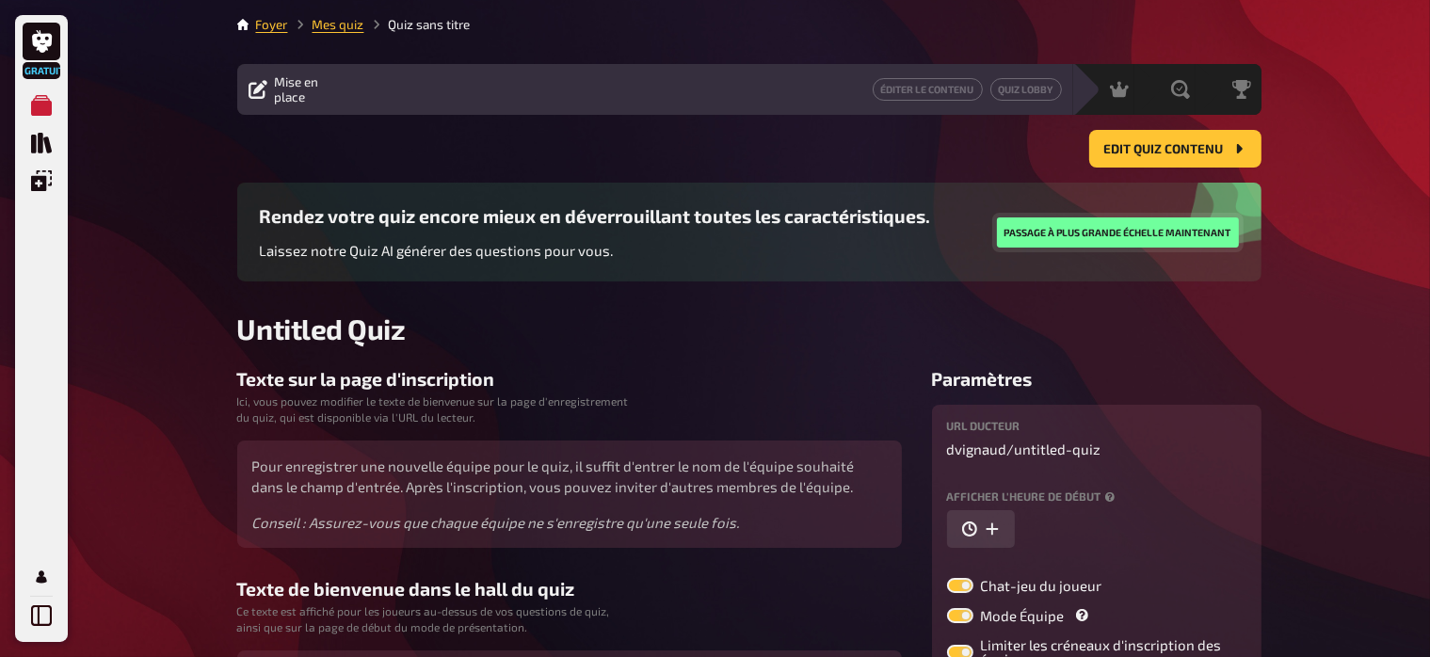
click at [1068, 237] on button "Passage à plus grande échelle maintenant" at bounding box center [1118, 233] width 242 height 30
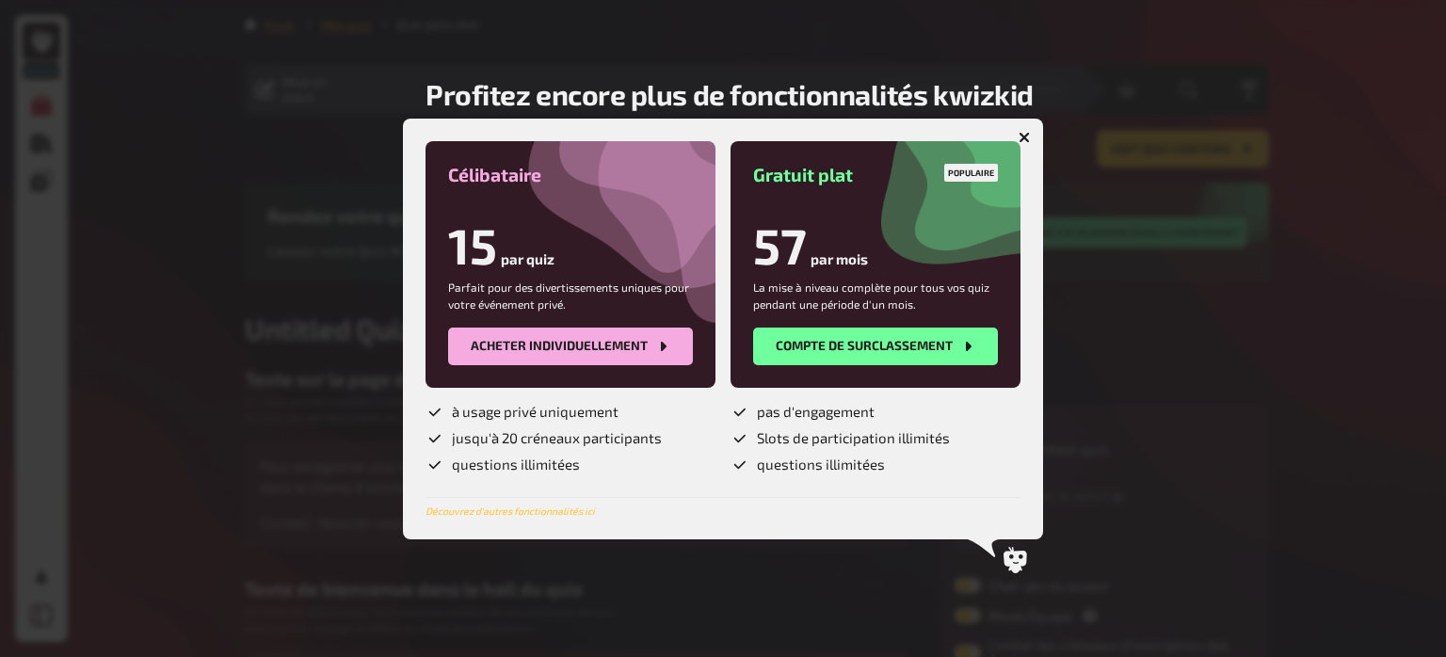
click at [1026, 133] on icon "button" at bounding box center [1024, 137] width 11 height 11
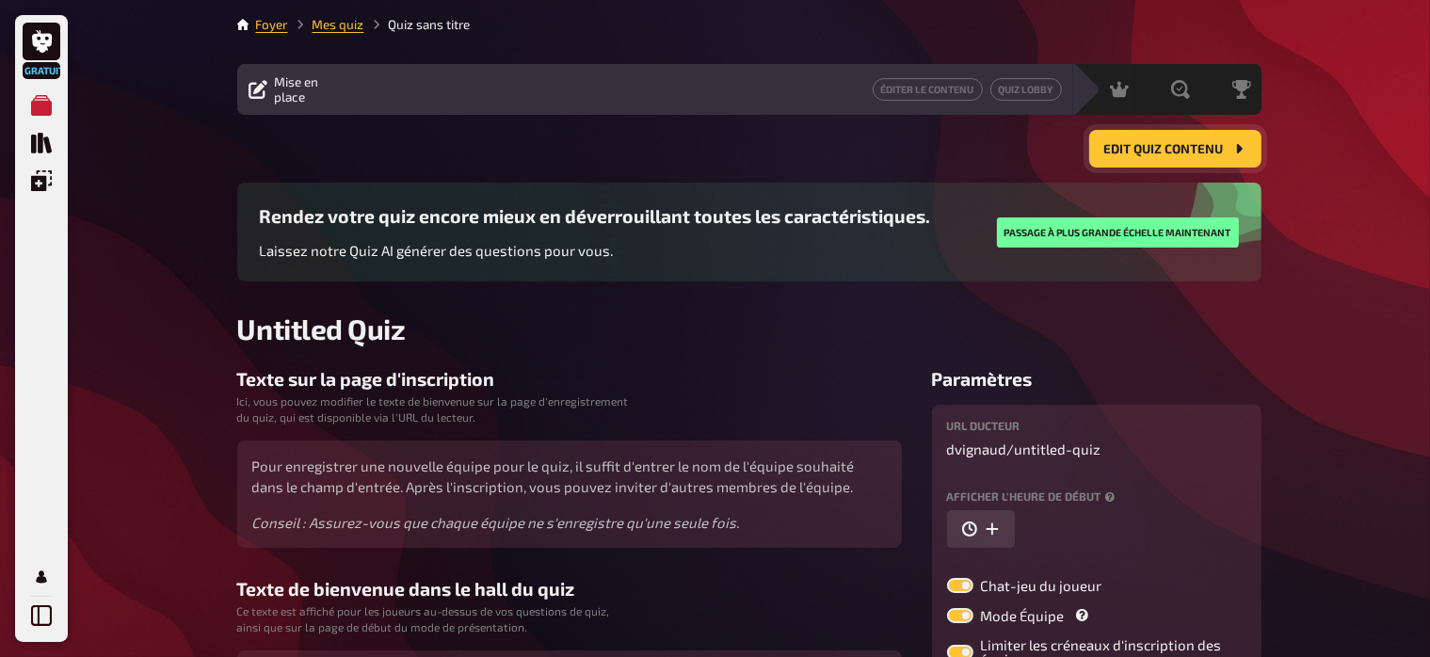
click at [1180, 154] on span "Edit Quiz contenu" at bounding box center [1165, 149] width 120 height 13
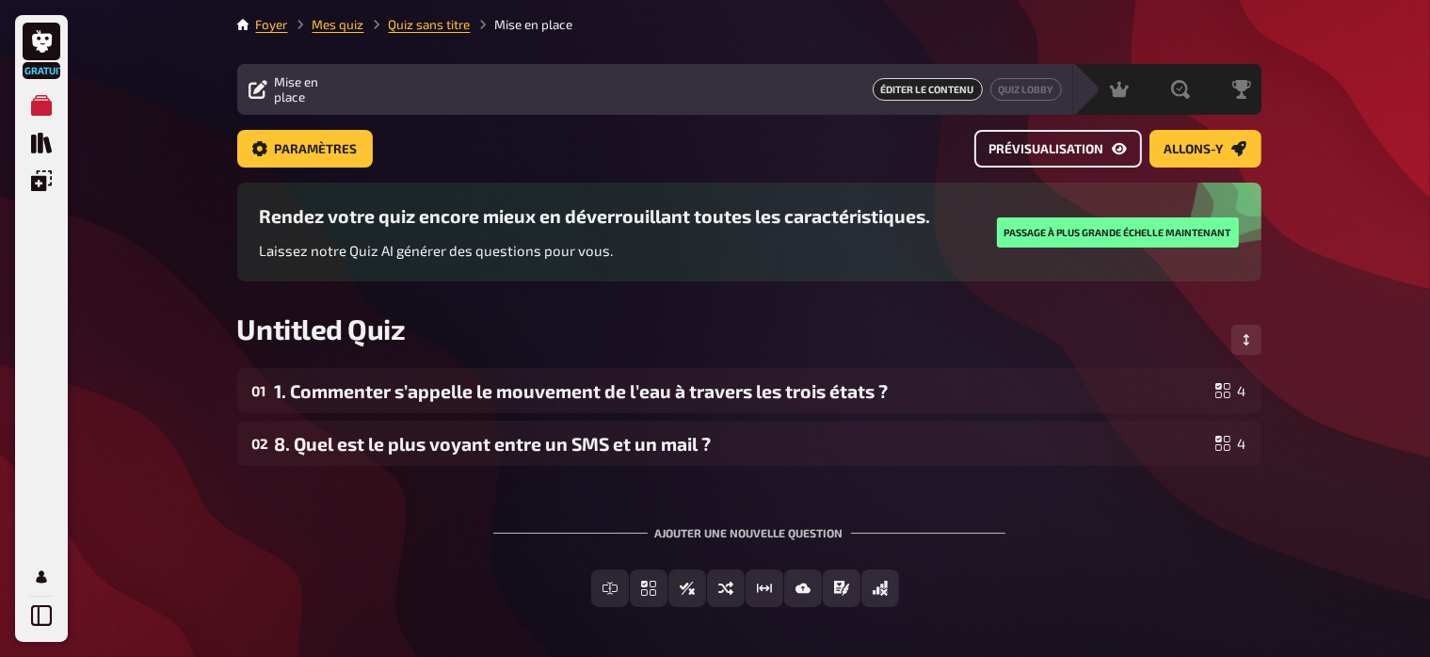
click at [1088, 151] on span "Prévisualisation" at bounding box center [1047, 149] width 115 height 13
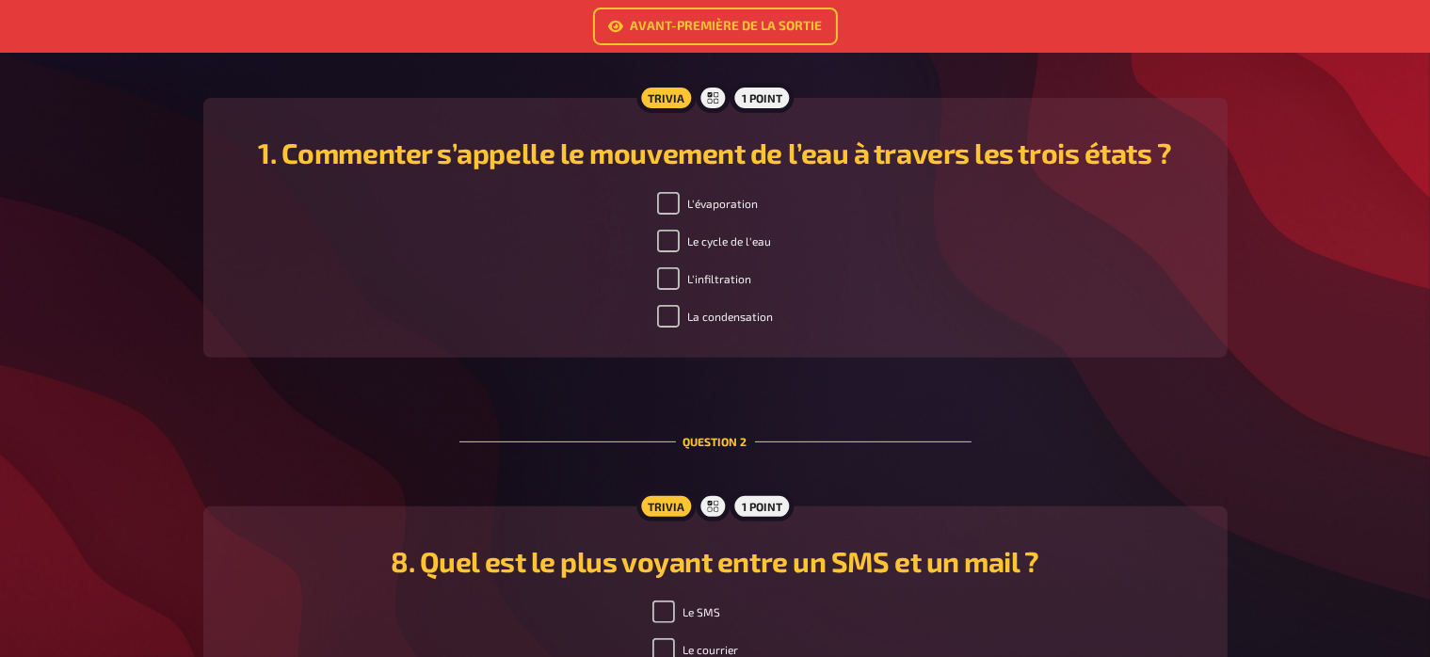
scroll to position [572, 0]
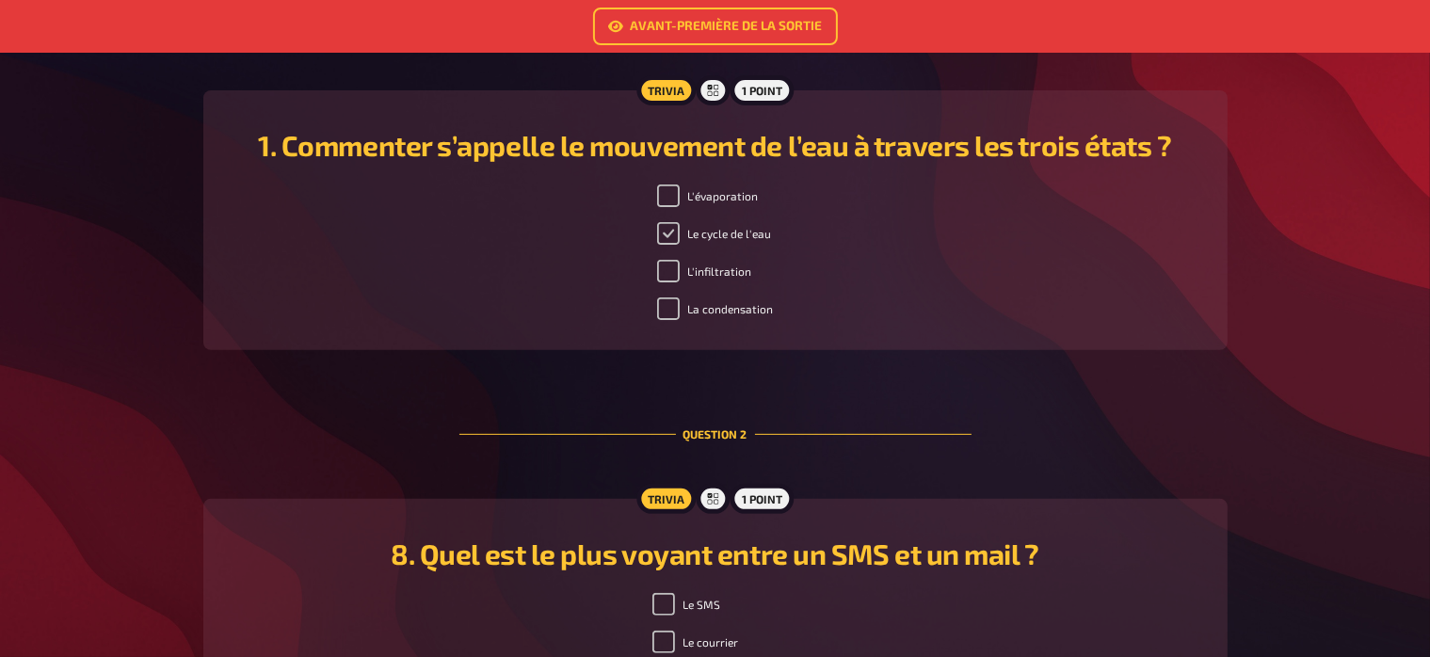
click at [672, 242] on input "Le cycle de l'eau" at bounding box center [668, 233] width 23 height 23
checkbox input "false"
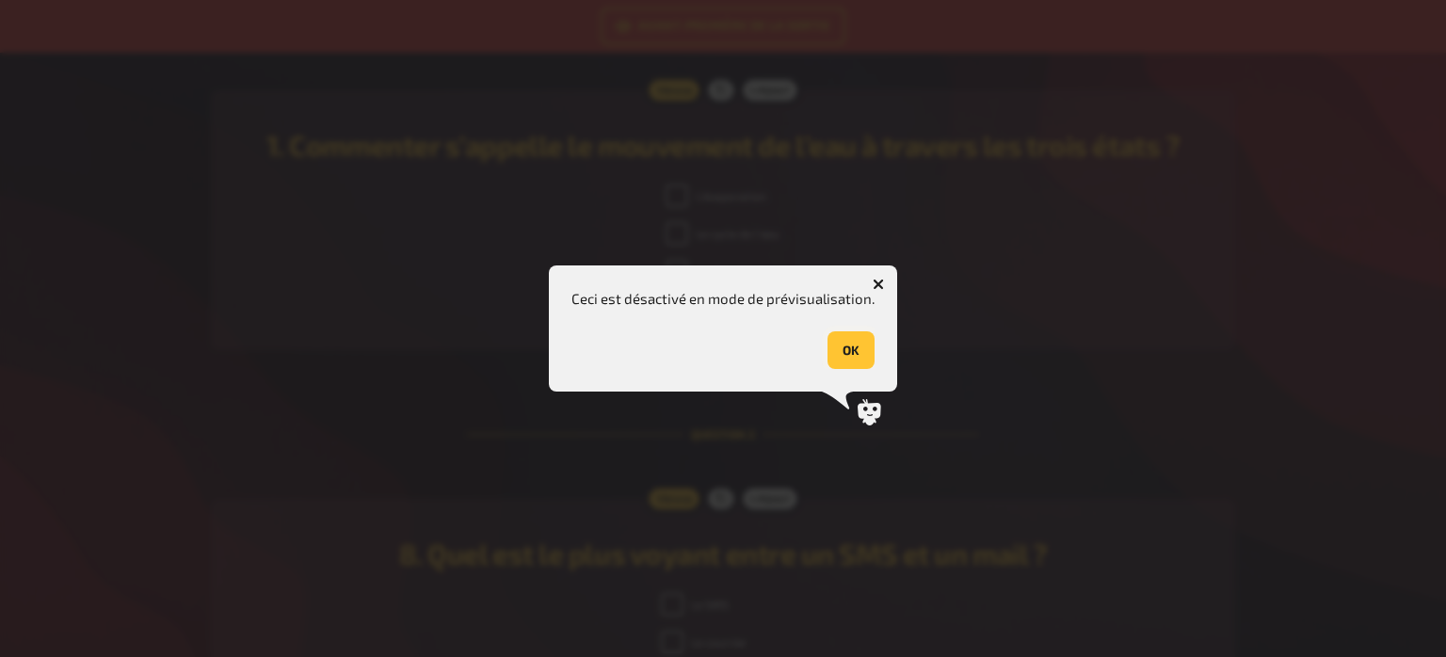
click at [853, 356] on button "OK" at bounding box center [851, 350] width 47 height 38
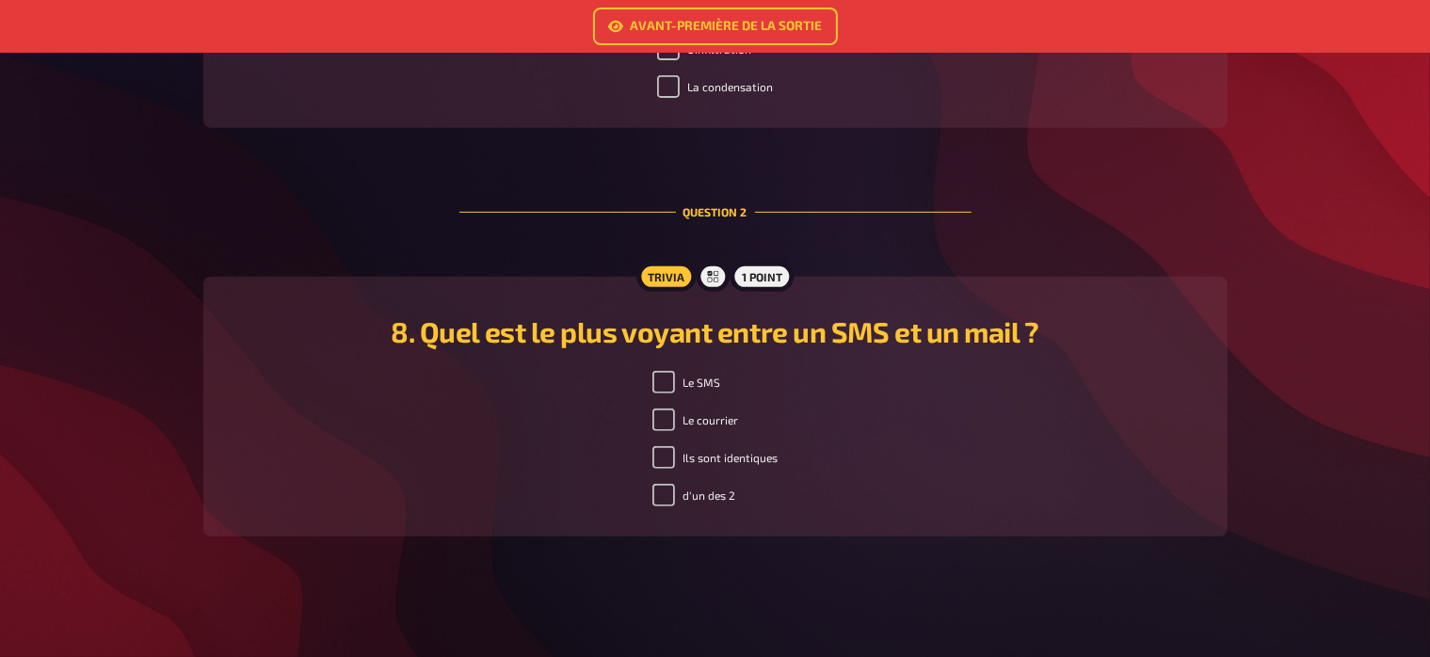
scroll to position [0, 0]
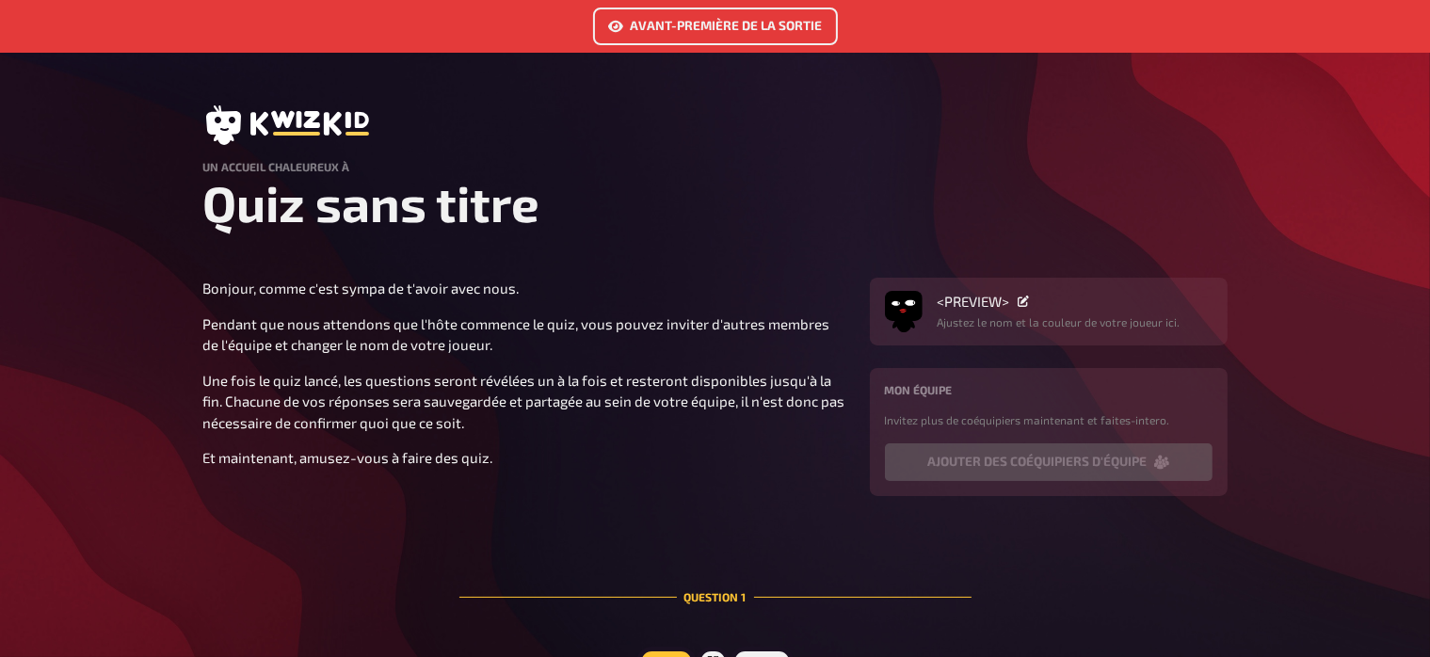
click at [702, 25] on link "Avant-première de la sortie" at bounding box center [715, 27] width 245 height 38
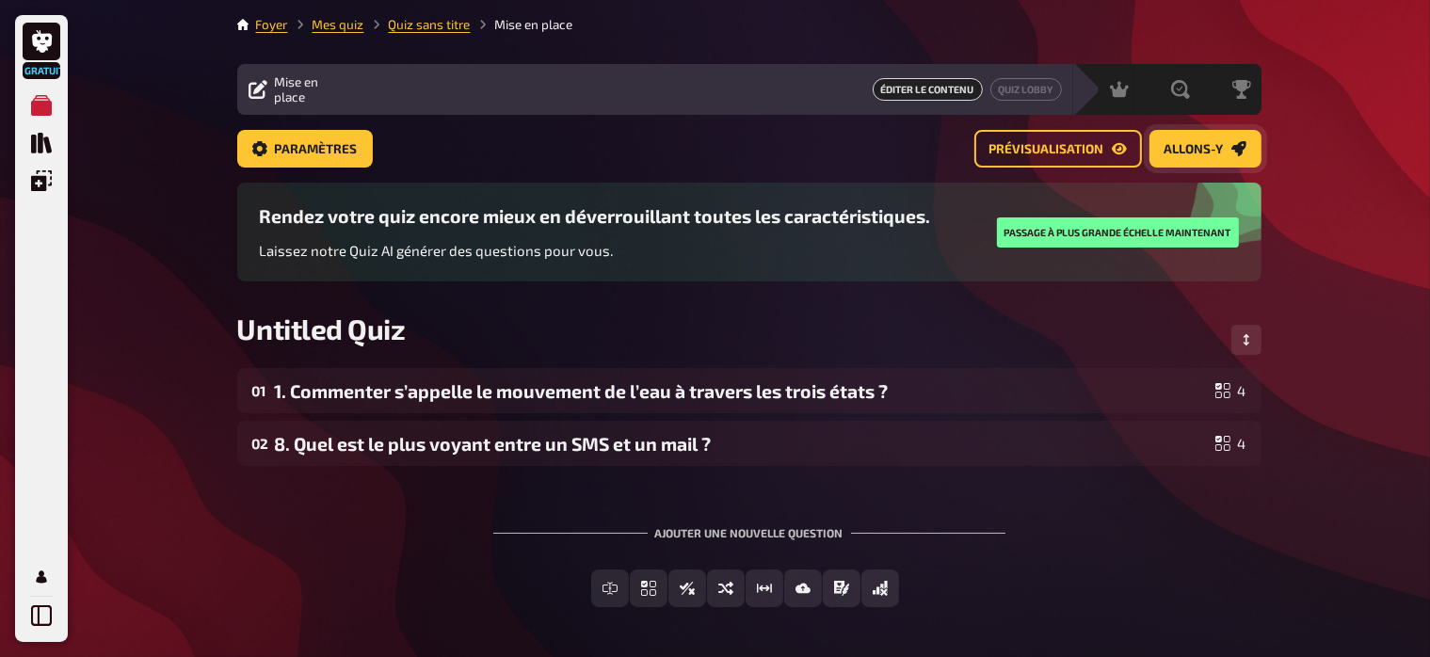
click at [1202, 145] on span "Allons-y" at bounding box center [1194, 149] width 59 height 13
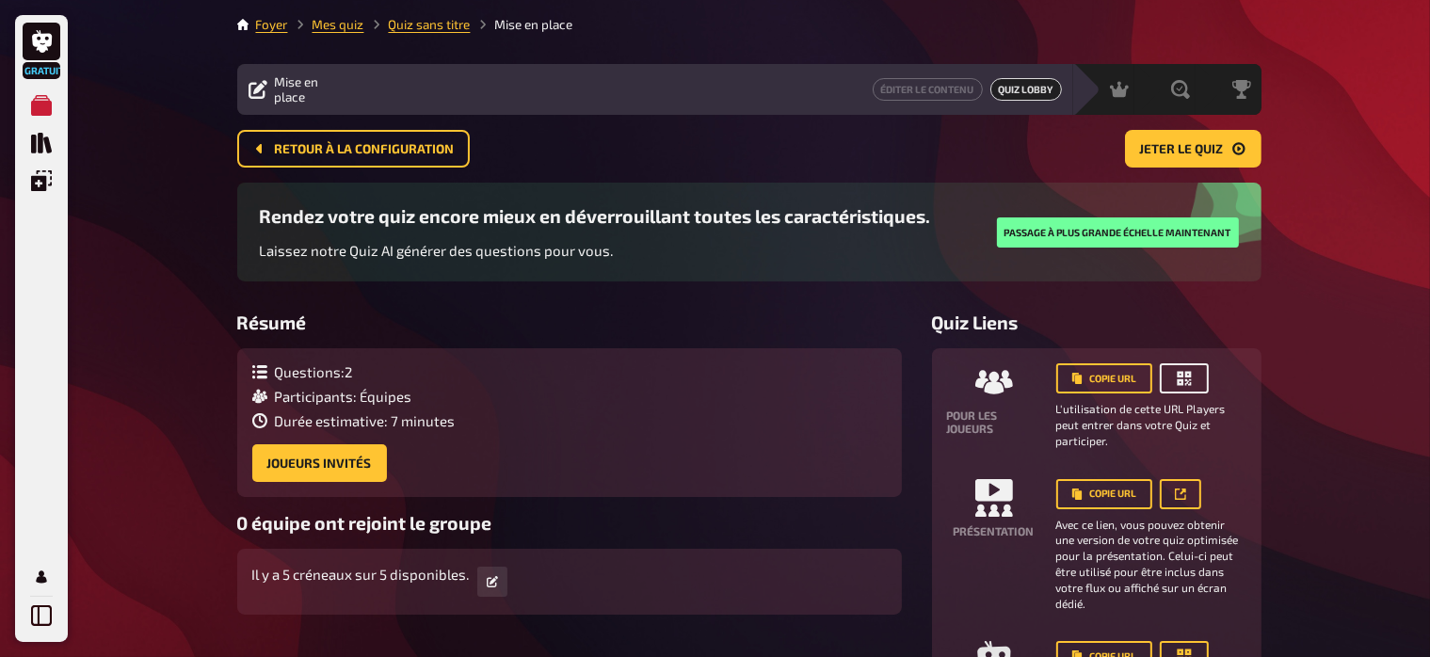
click at [1185, 377] on icon "button" at bounding box center [1184, 379] width 14 height 14
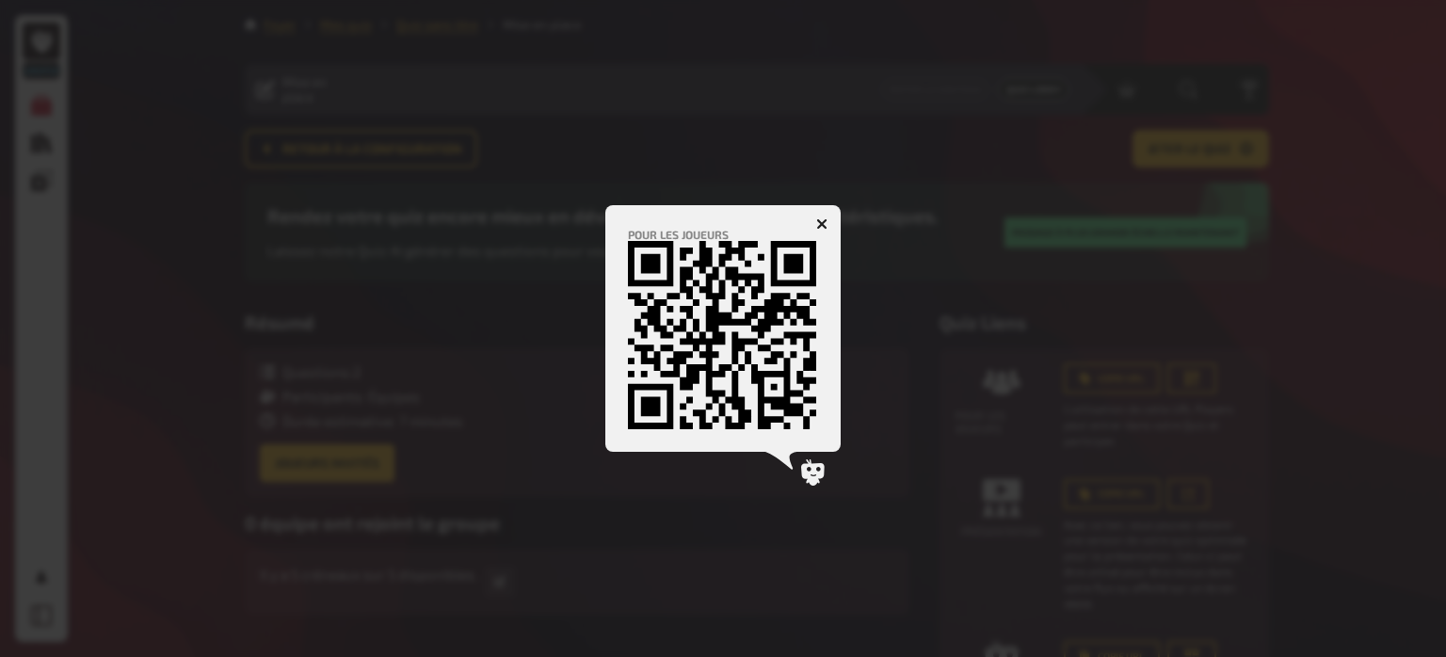
click at [816, 223] on icon "button" at bounding box center [821, 223] width 11 height 11
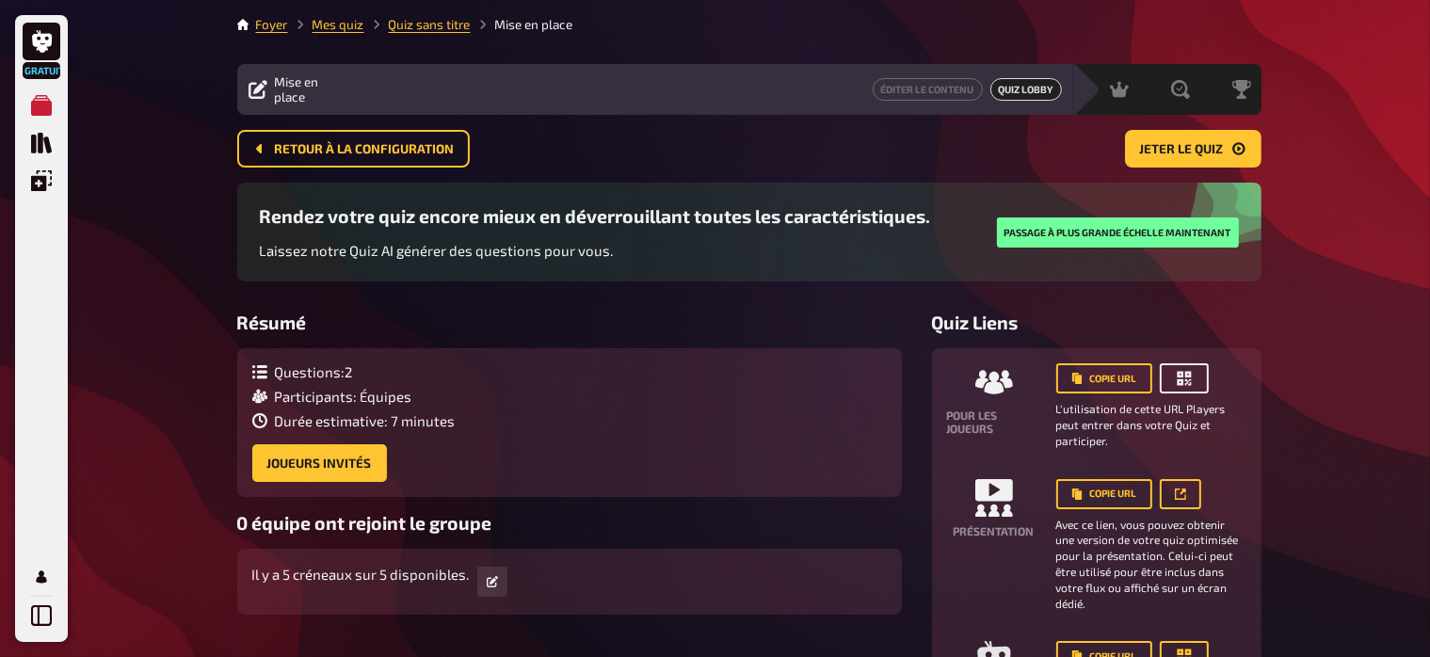
click at [1175, 378] on icon "button" at bounding box center [1184, 378] width 19 height 19
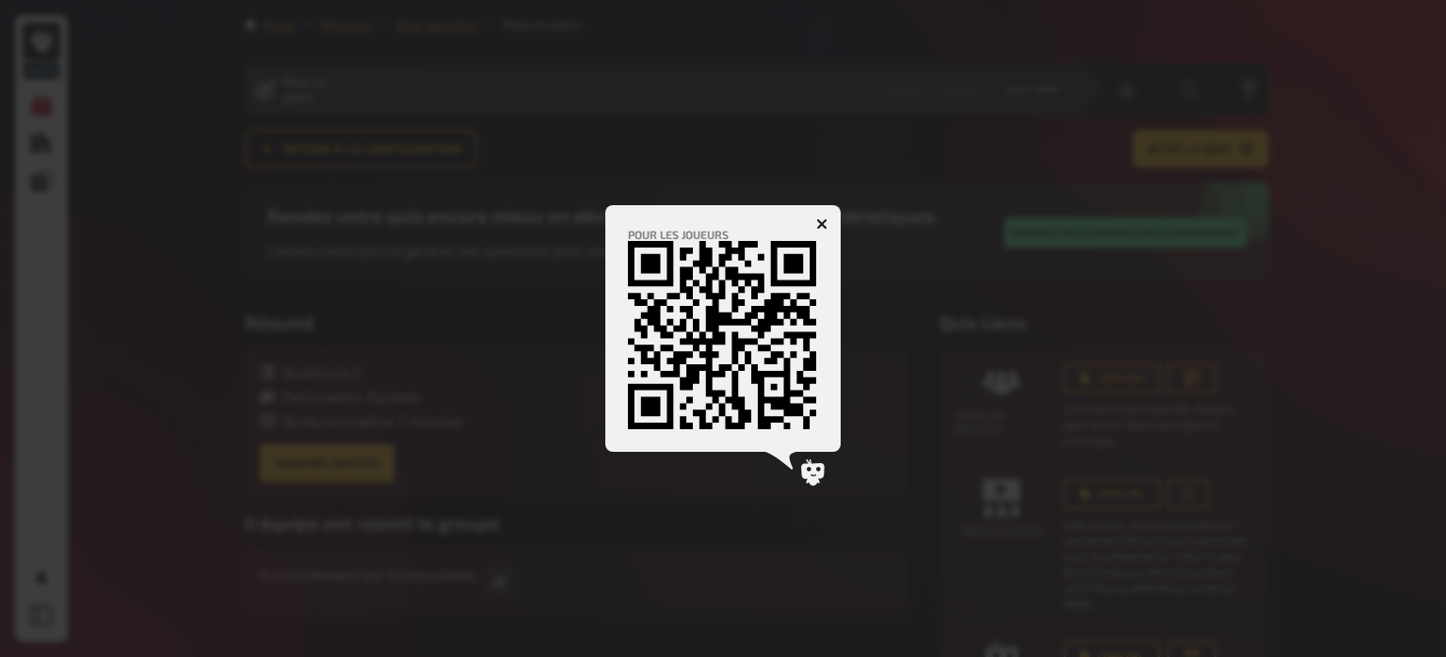
click at [827, 222] on icon "button" at bounding box center [821, 223] width 11 height 11
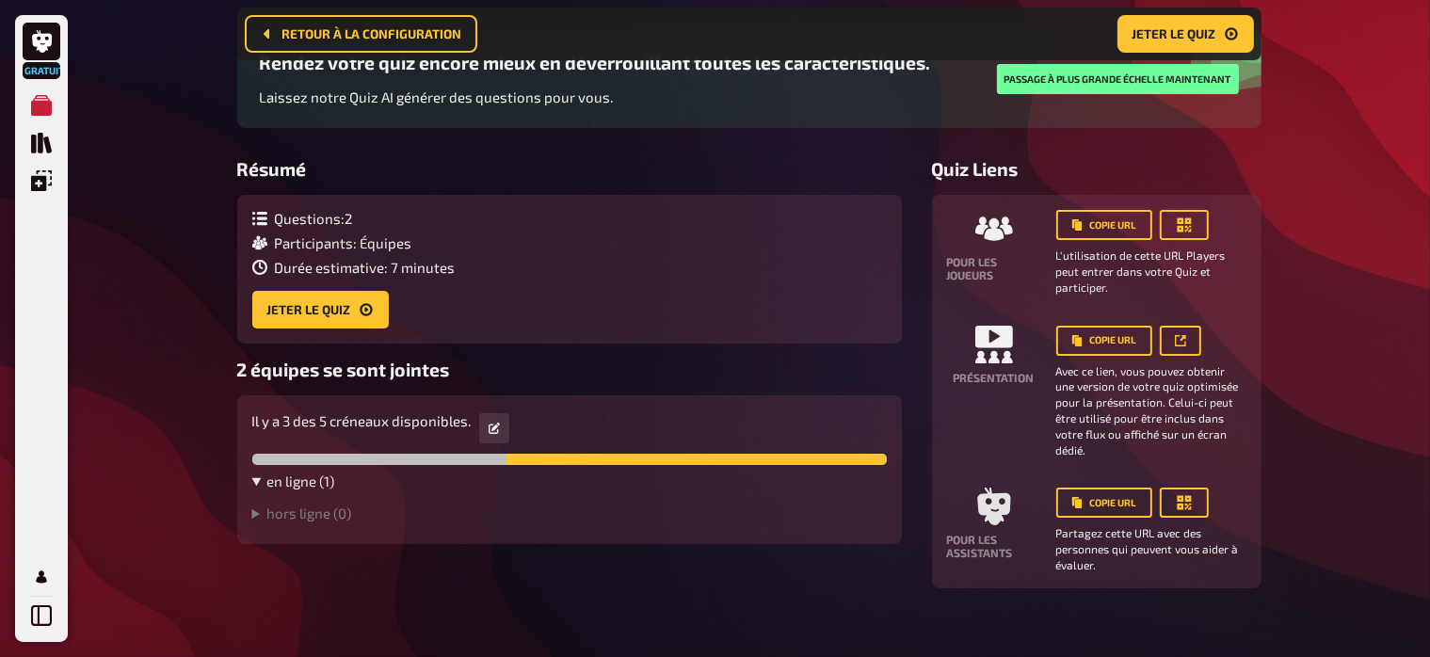
scroll to position [190, 0]
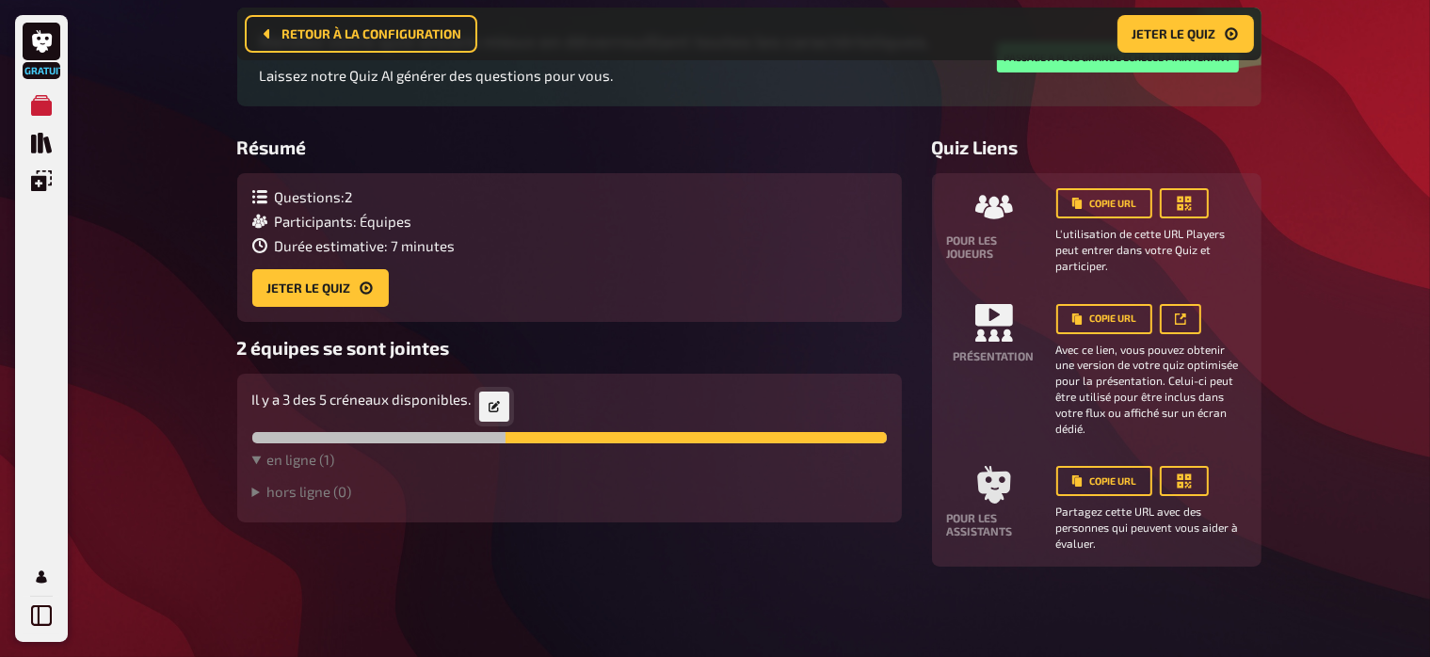
click at [492, 405] on icon at bounding box center [494, 406] width 11 height 11
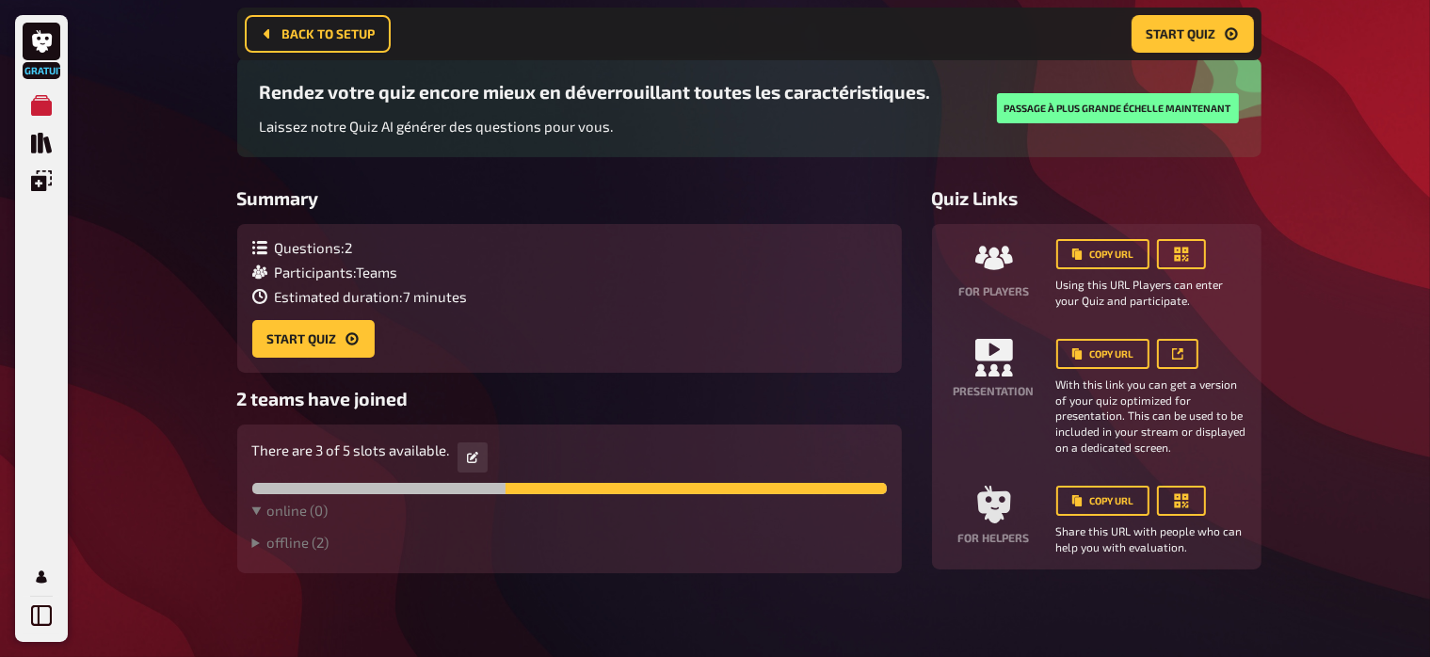
scroll to position [148, 0]
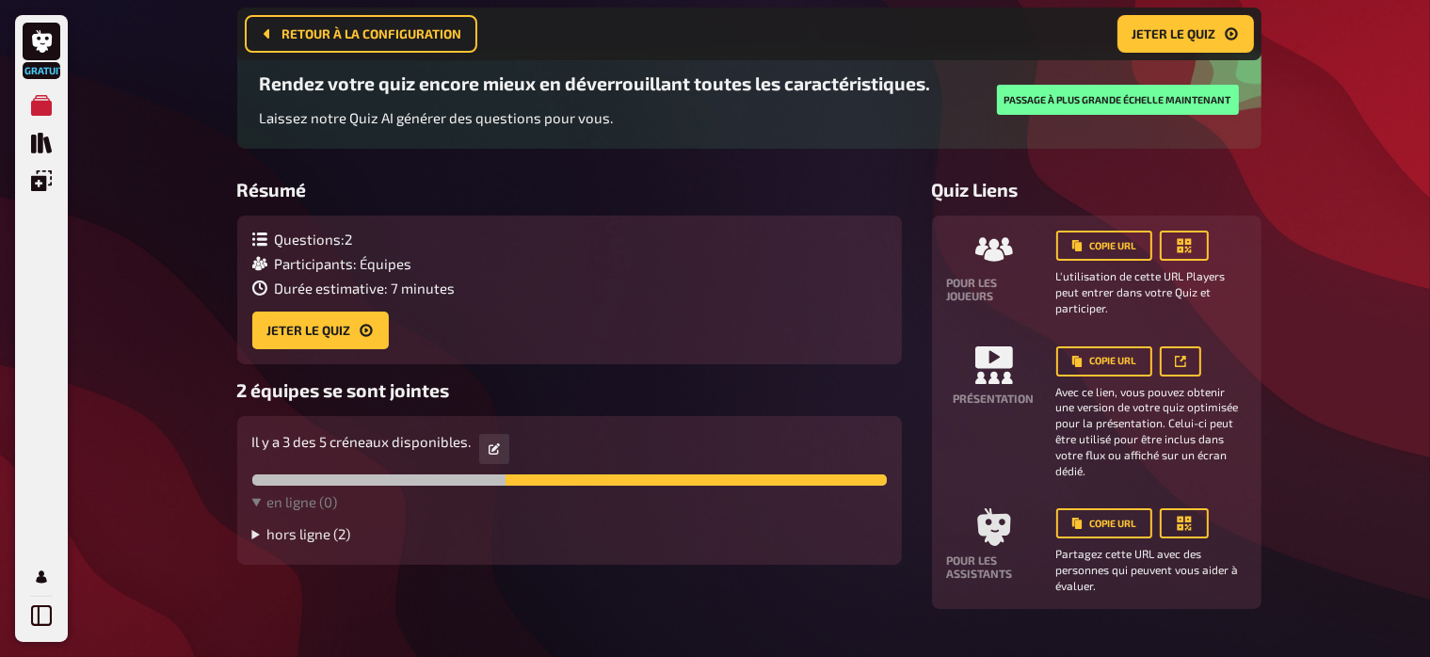
click at [325, 541] on summary "hors ligne (2)" at bounding box center [569, 533] width 635 height 17
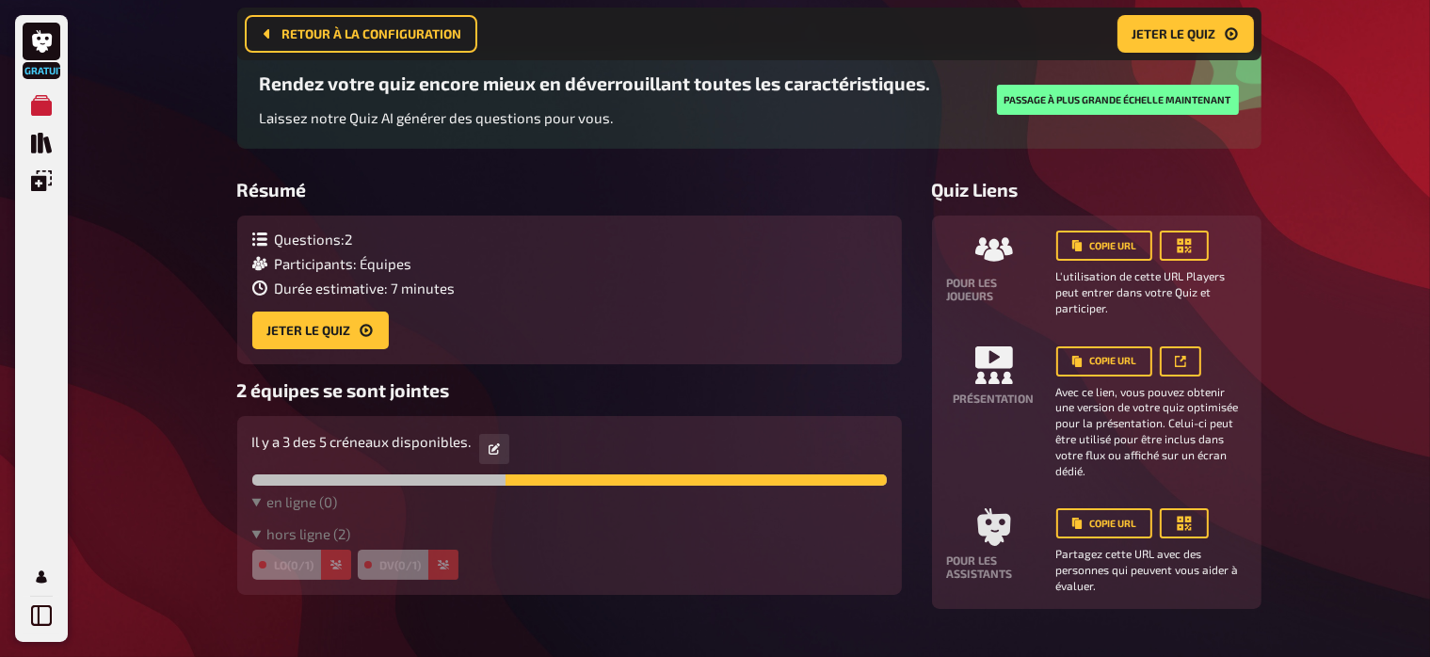
click at [382, 486] on div at bounding box center [569, 480] width 635 height 11
click at [524, 480] on div at bounding box center [696, 480] width 380 height 11
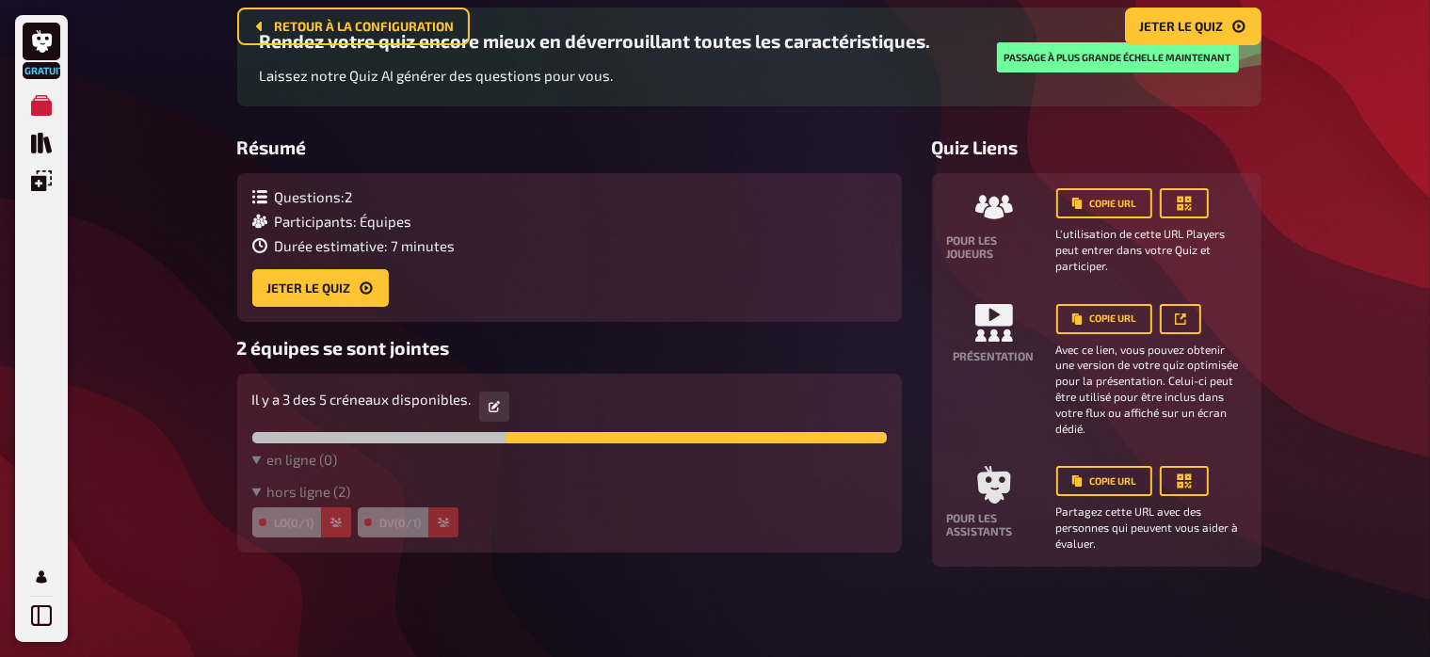
scroll to position [0, 0]
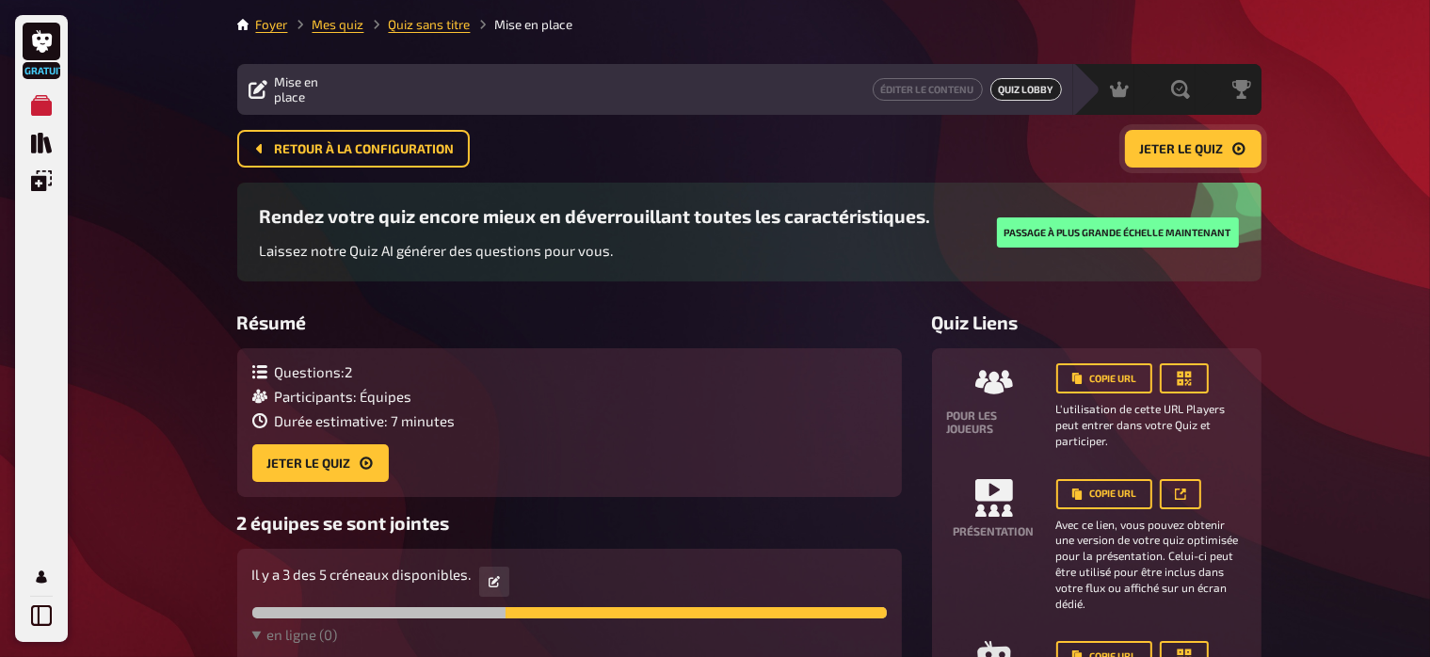
click at [1196, 148] on span "Jeter le quiz" at bounding box center [1182, 149] width 84 height 13
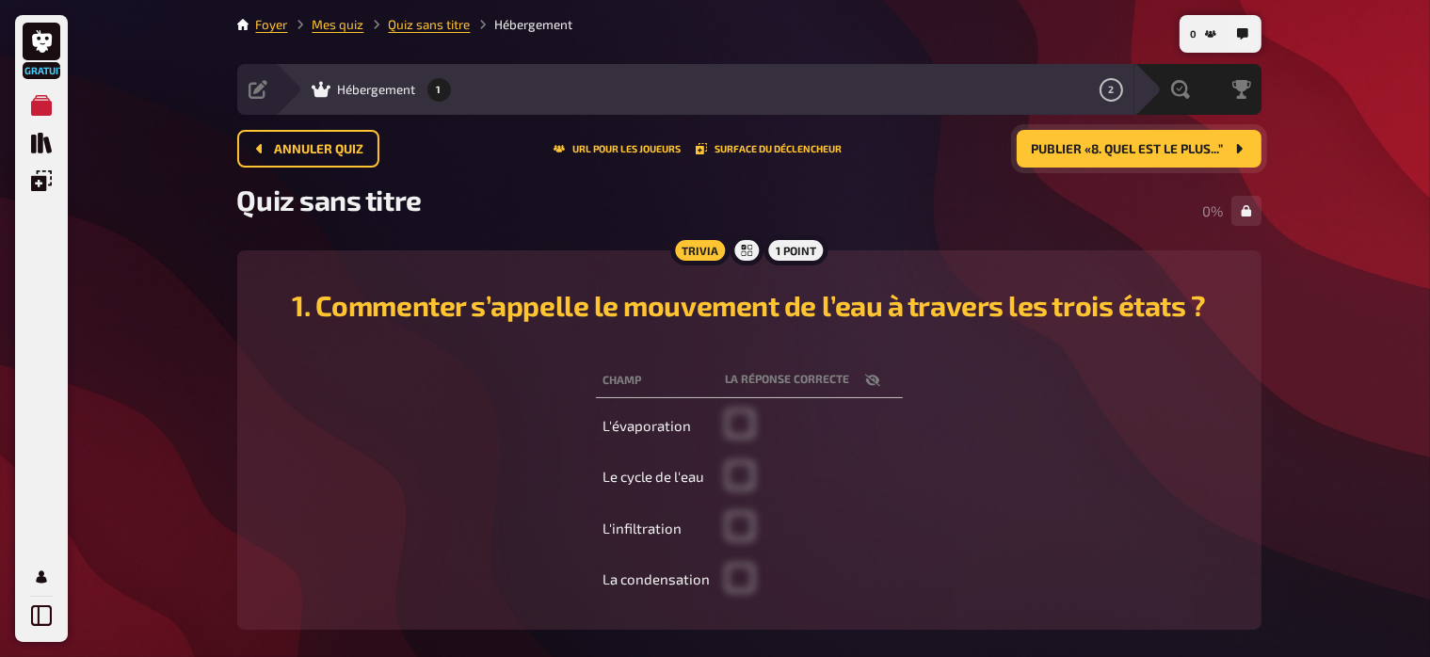
click at [663, 474] on td "Le cycle de l'eau" at bounding box center [657, 478] width 122 height 48
click at [1158, 147] on span "Publier «8. Quel est le plus...”" at bounding box center [1128, 149] width 192 height 13
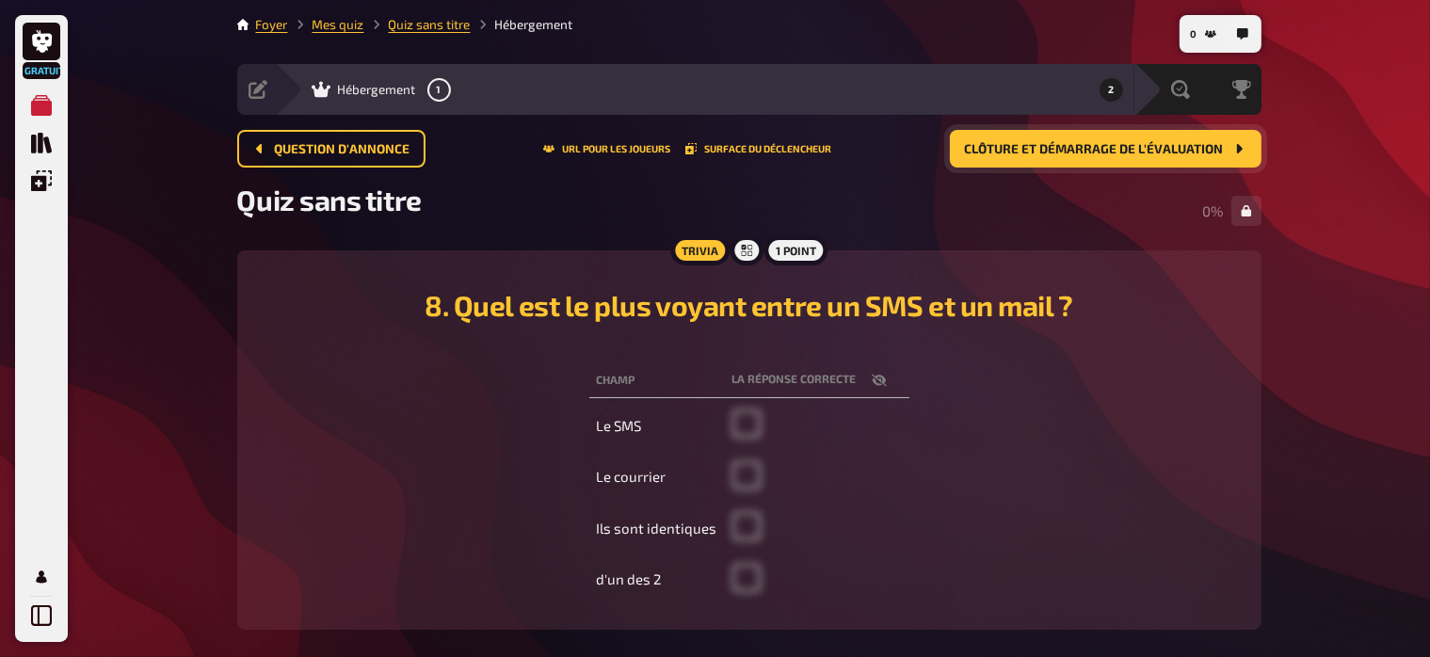
click at [1158, 147] on span "Clôture et démarrage de l'évaluation" at bounding box center [1094, 149] width 259 height 13
